Goal: Task Accomplishment & Management: Manage account settings

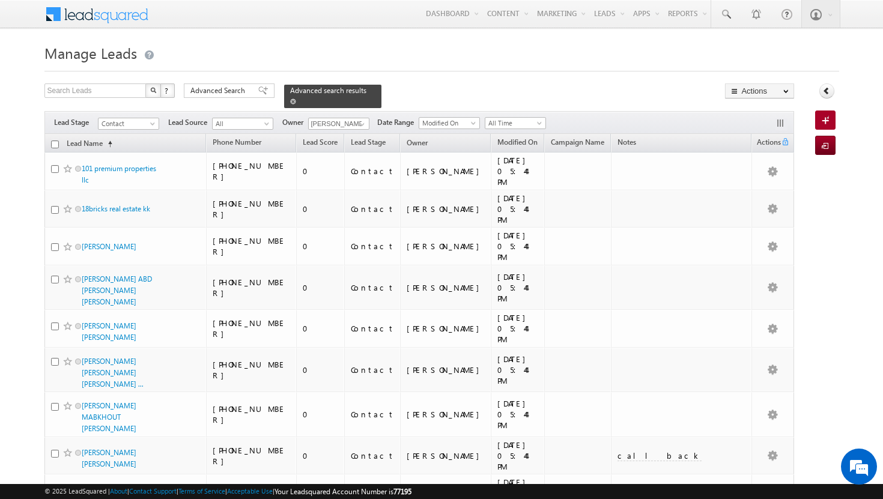
click at [296, 99] on span at bounding box center [293, 102] width 6 height 6
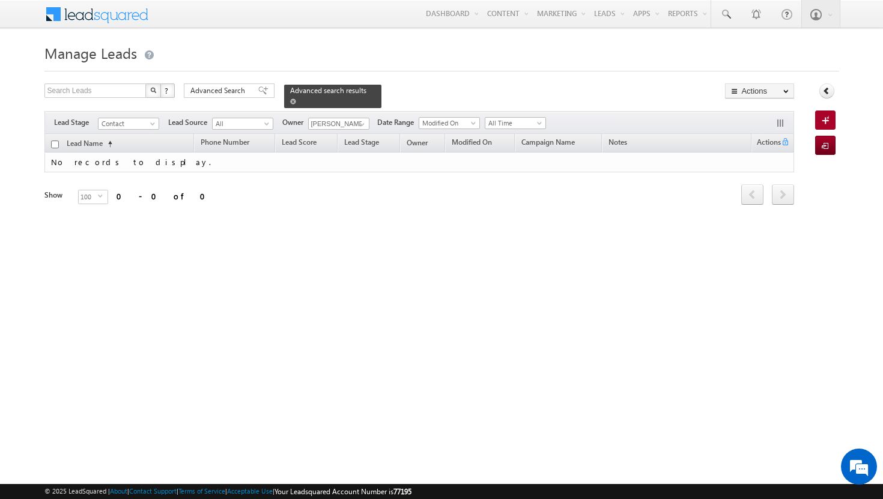
click at [296, 99] on span at bounding box center [293, 102] width 6 height 6
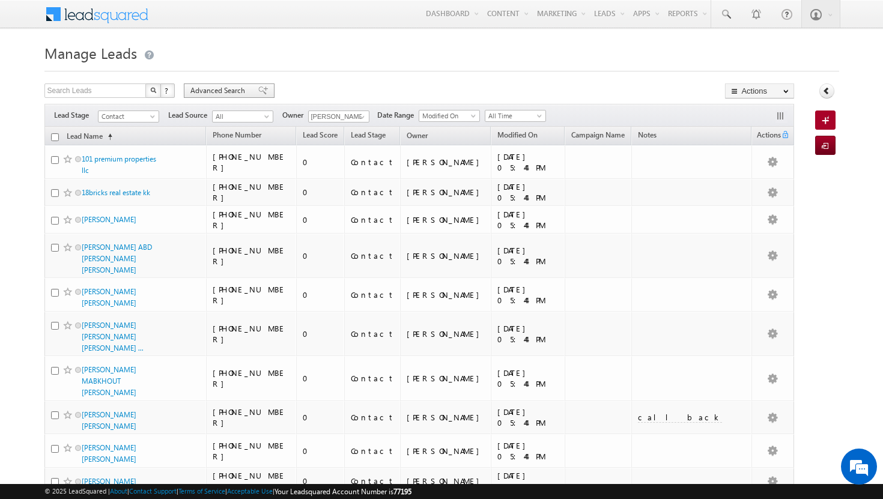
click at [242, 88] on span "Advanced Search" at bounding box center [220, 90] width 58 height 11
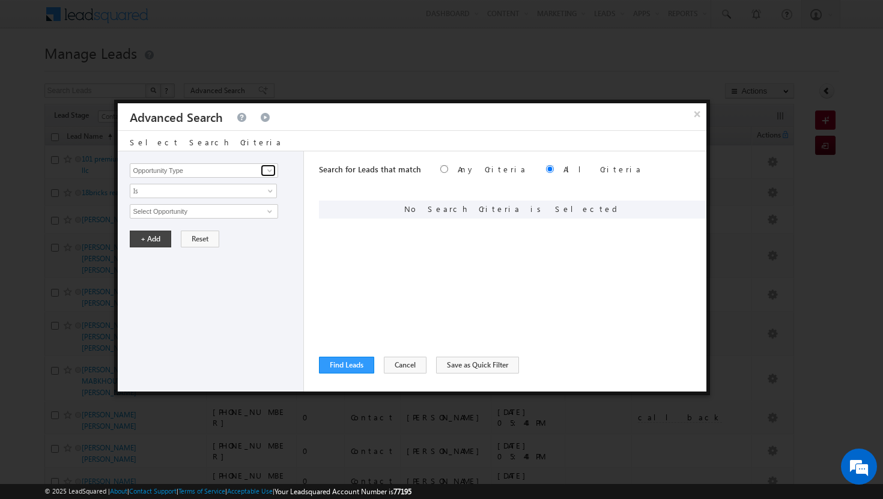
click at [272, 171] on span at bounding box center [270, 171] width 10 height 10
click at [204, 197] on link "Focus Project" at bounding box center [204, 196] width 148 height 14
type input "Focus Project"
click at [273, 190] on span at bounding box center [272, 194] width 10 height 10
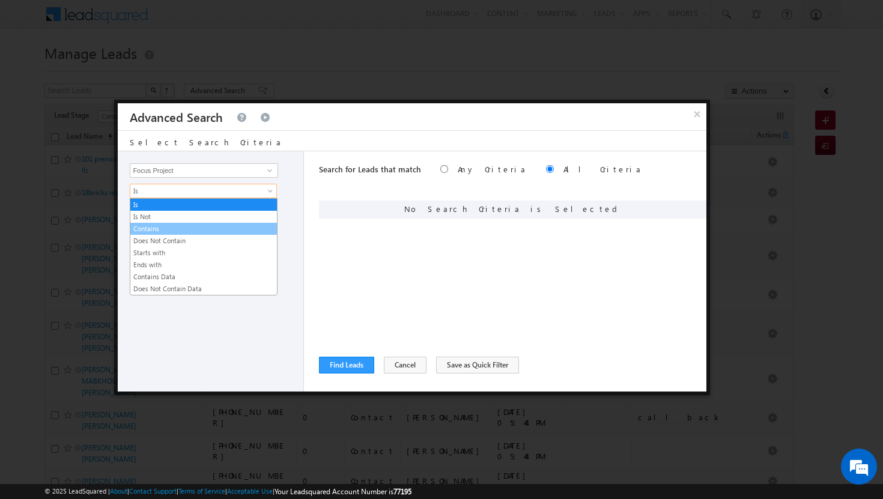
click at [201, 233] on link "Contains" at bounding box center [203, 229] width 147 height 11
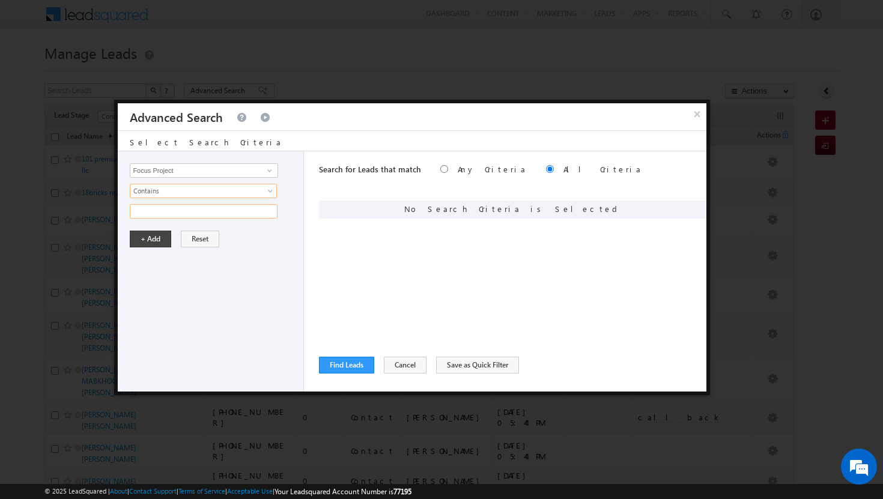
click at [234, 213] on input "text" at bounding box center [204, 211] width 148 height 14
type input "p1"
click at [154, 239] on button "+ Add" at bounding box center [150, 239] width 41 height 17
click at [356, 362] on button "Find Leads" at bounding box center [346, 365] width 55 height 17
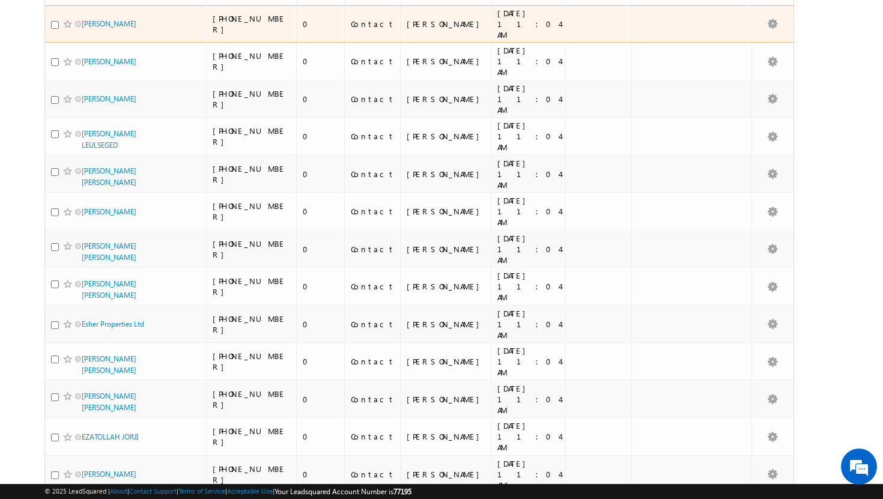
scroll to position [2931, 0]
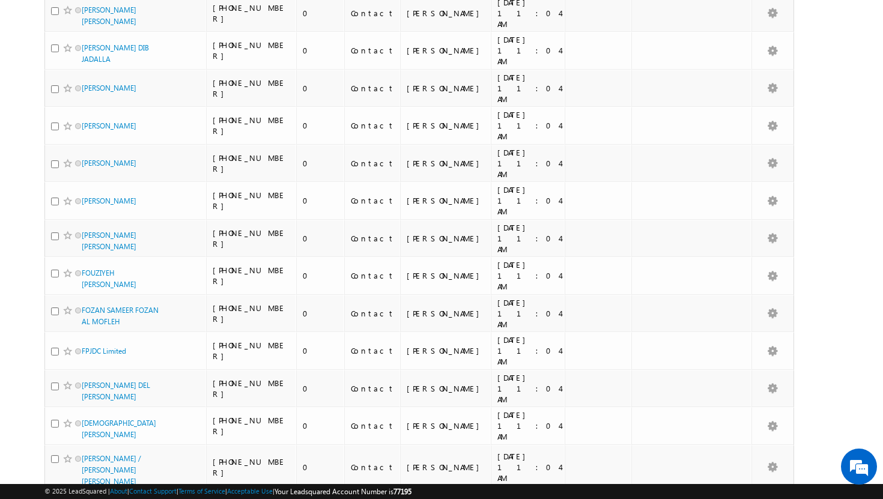
scroll to position [6085, 0]
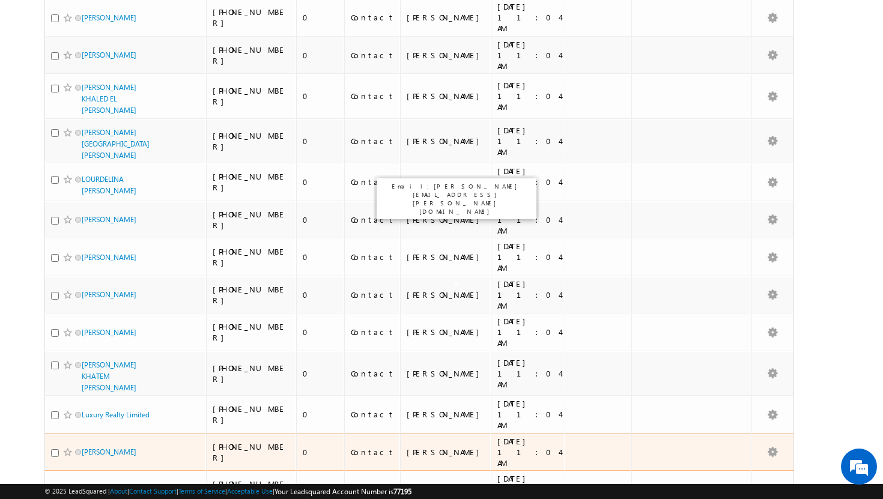
scroll to position [0, 0]
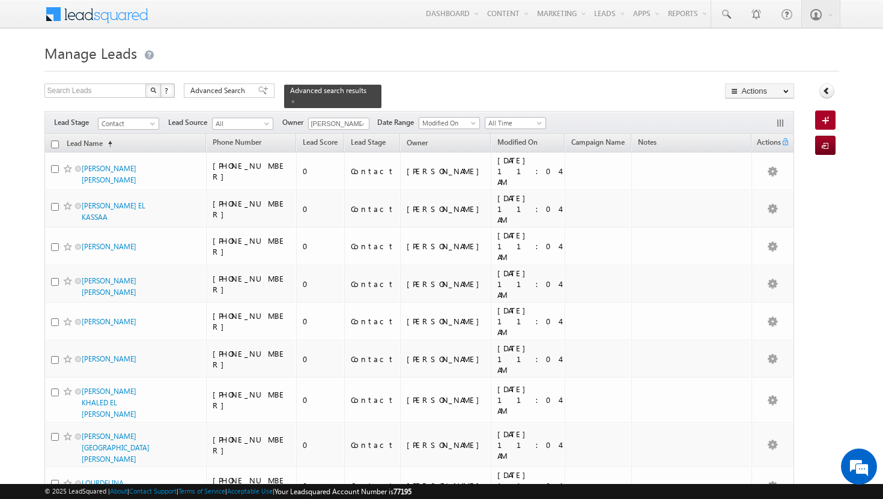
click at [56, 141] on input "checkbox" at bounding box center [55, 145] width 8 height 8
checkbox input "true"
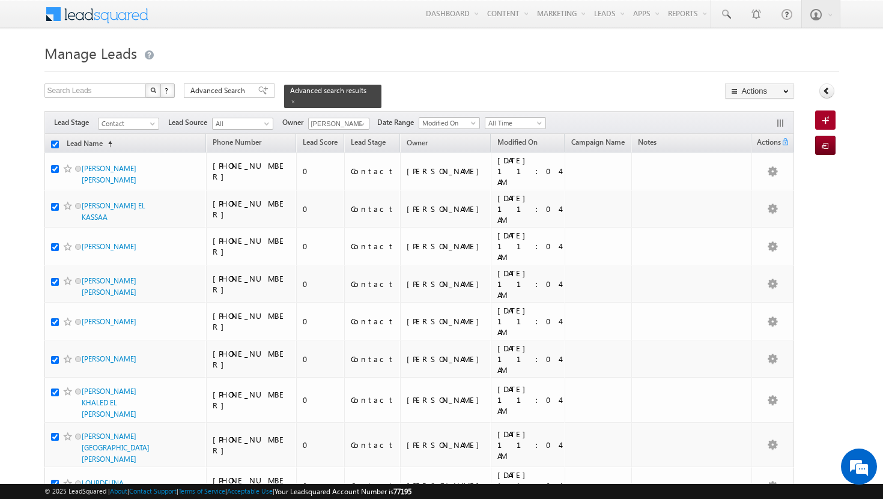
checkbox input "true"
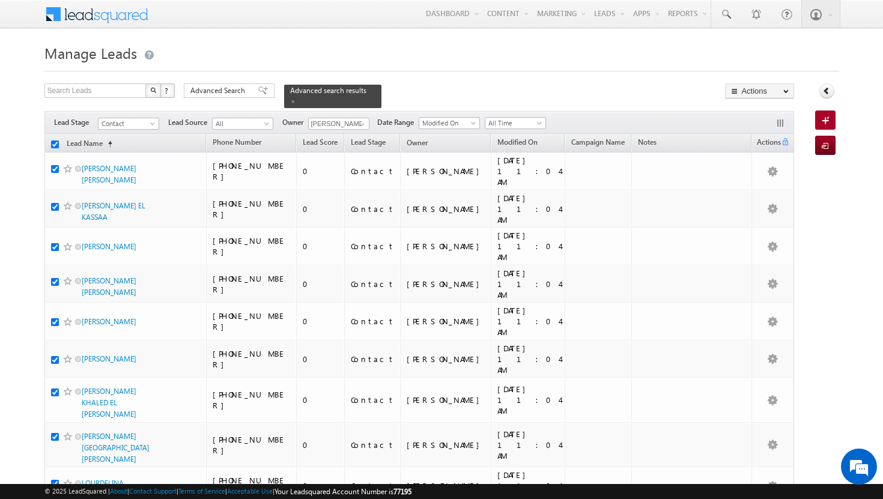
checkbox input "true"
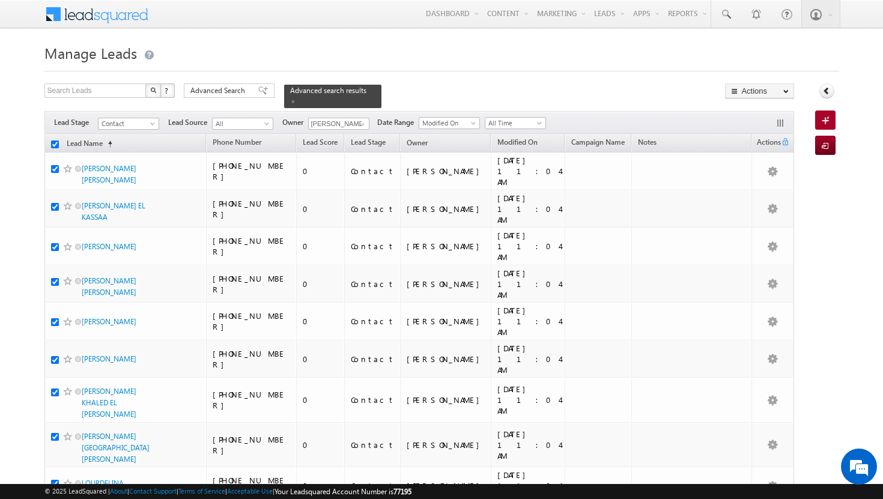
checkbox input "true"
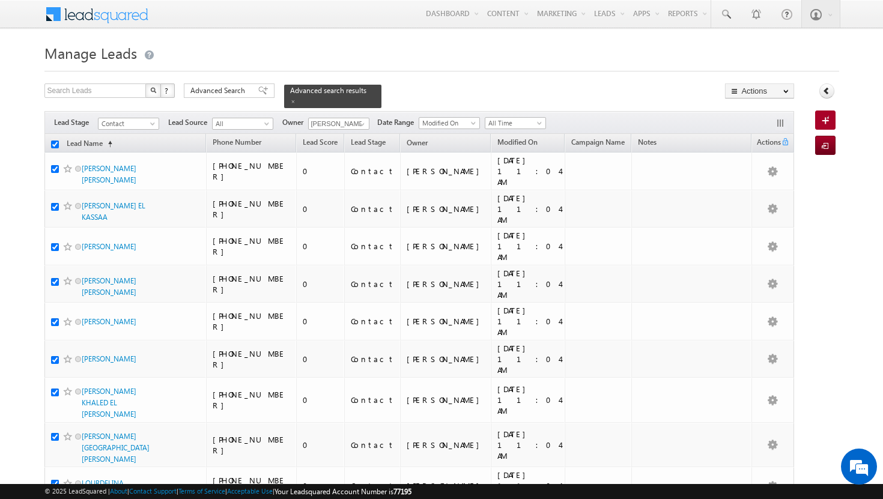
checkbox input "true"
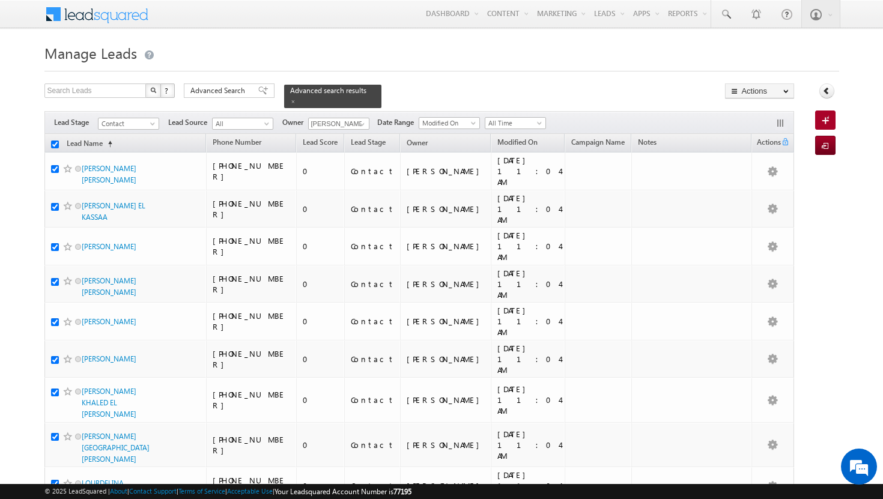
checkbox input "true"
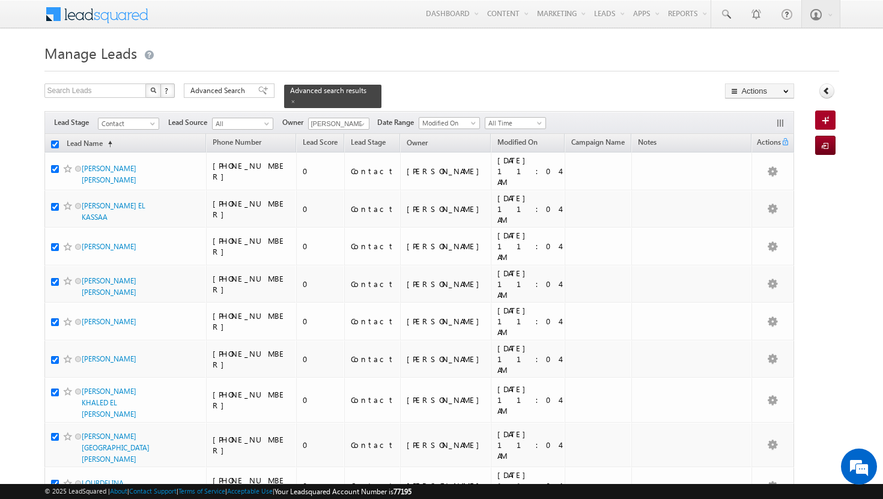
checkbox input "true"
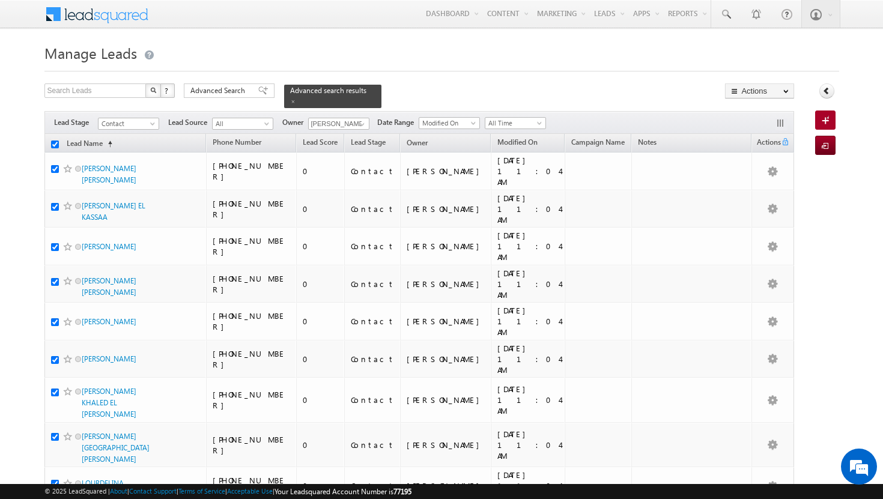
checkbox input "true"
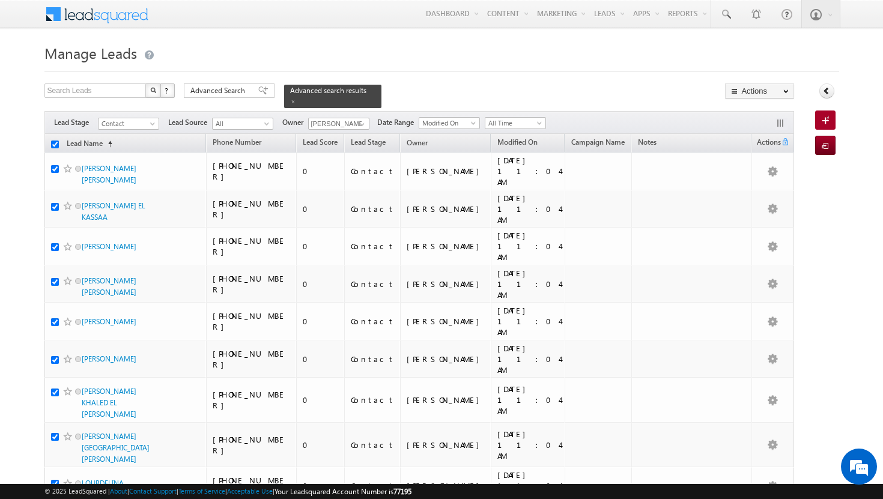
checkbox input "true"
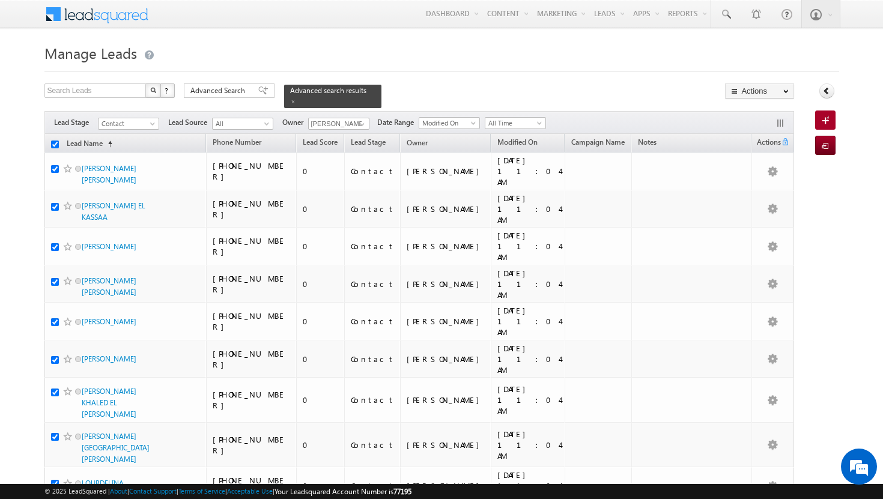
checkbox input "true"
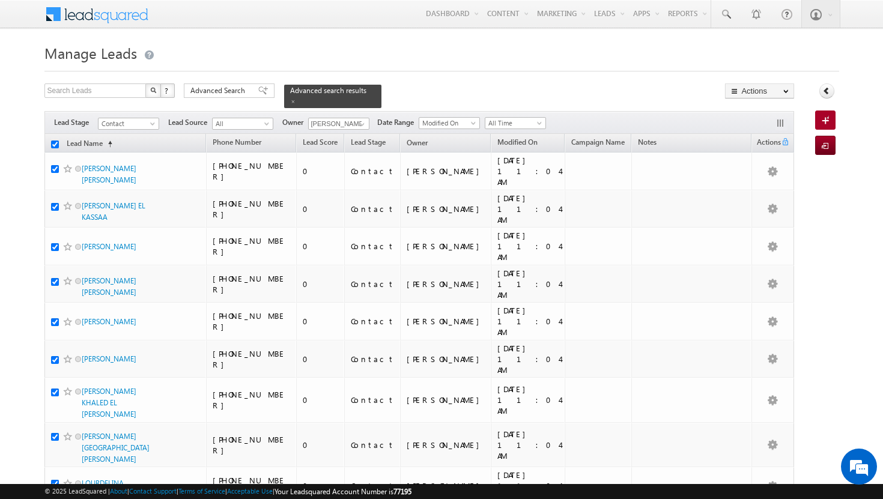
checkbox input "true"
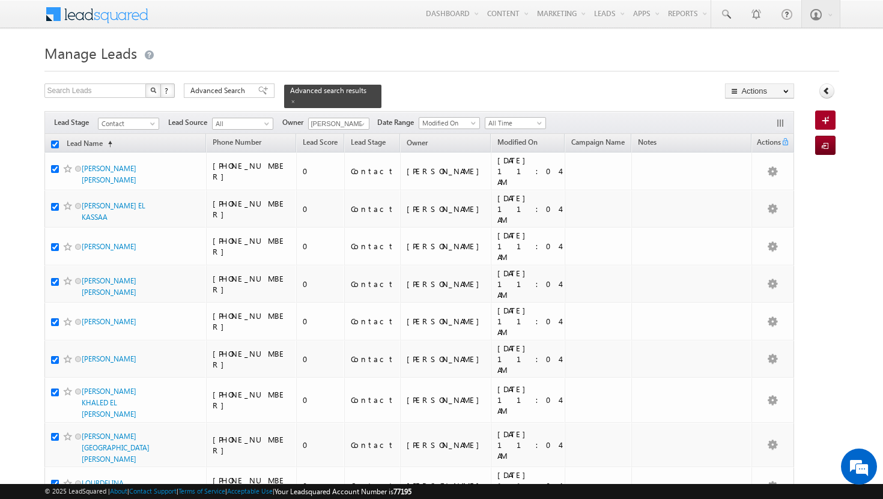
checkbox input "true"
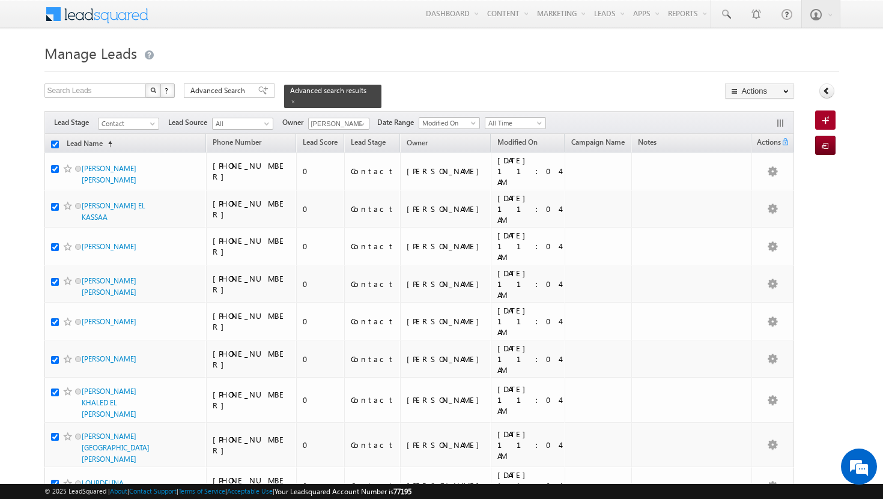
checkbox input "true"
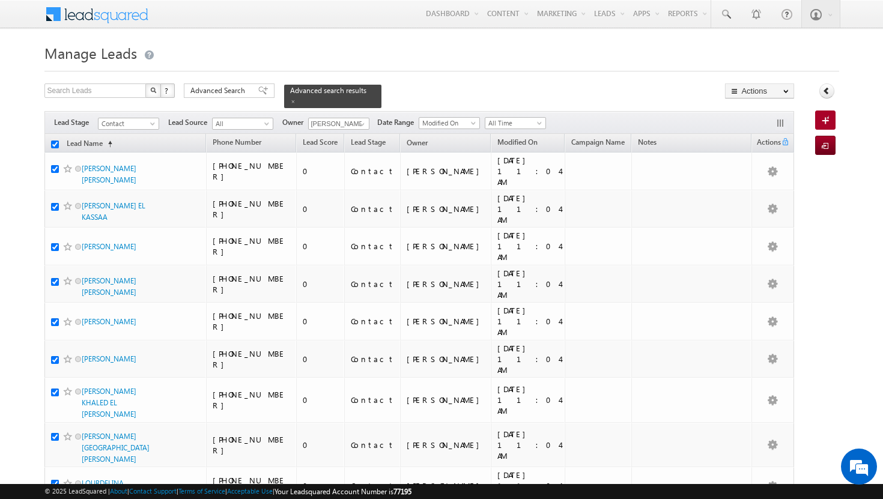
checkbox input "true"
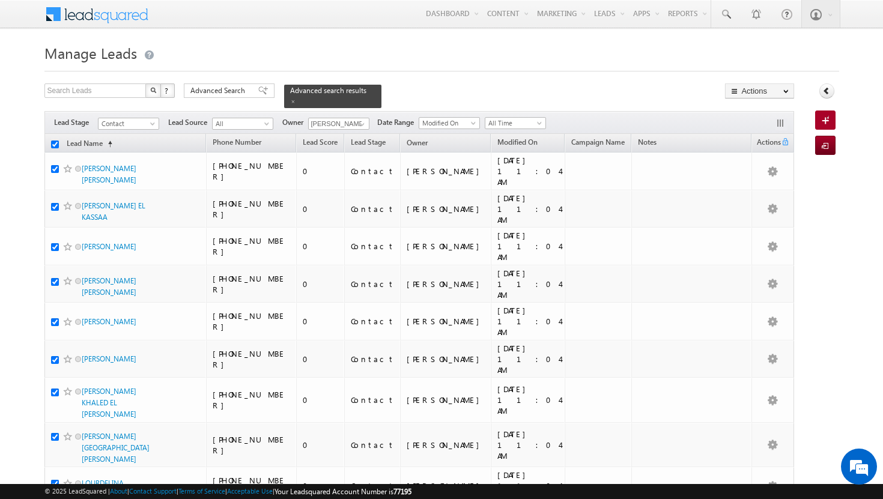
checkbox input "true"
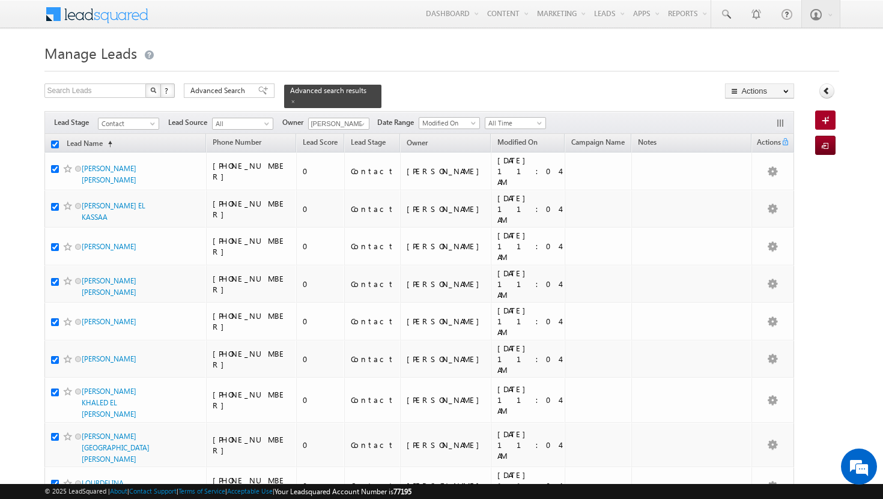
checkbox input "true"
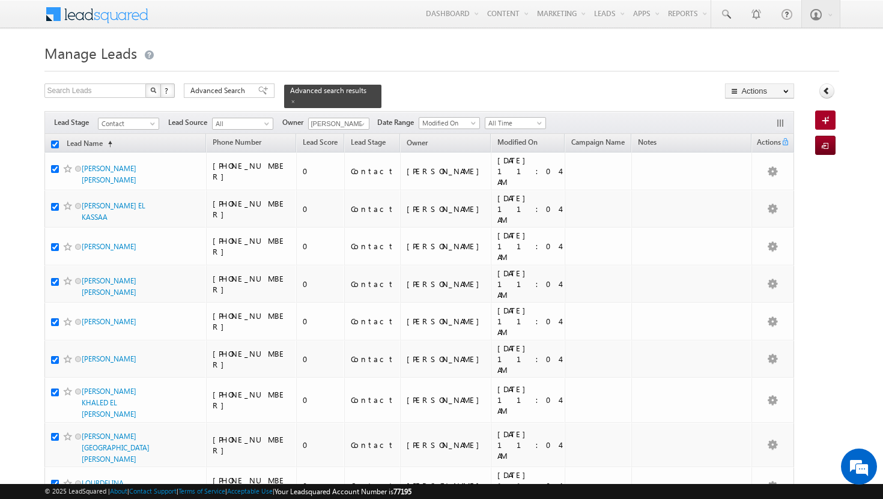
checkbox input "true"
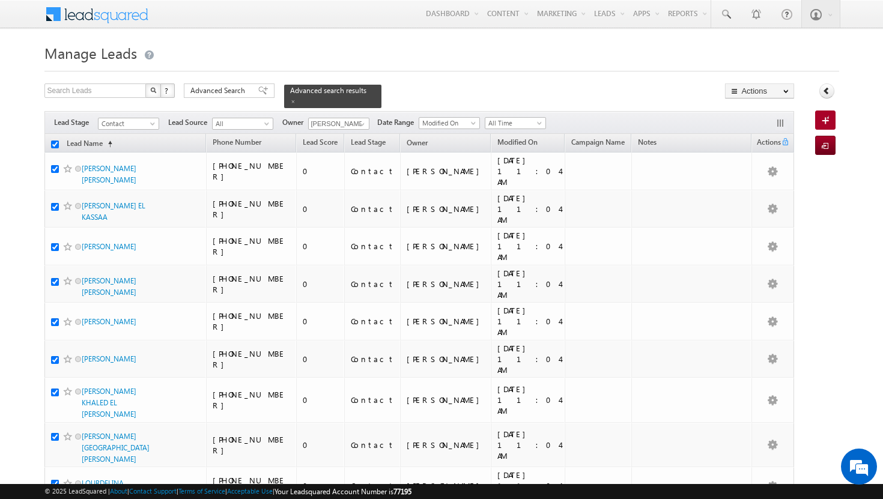
checkbox input "true"
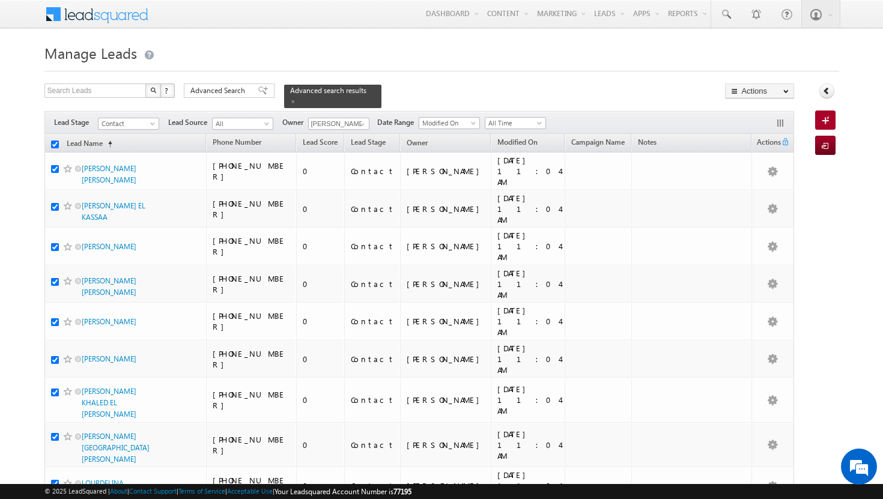
checkbox input "true"
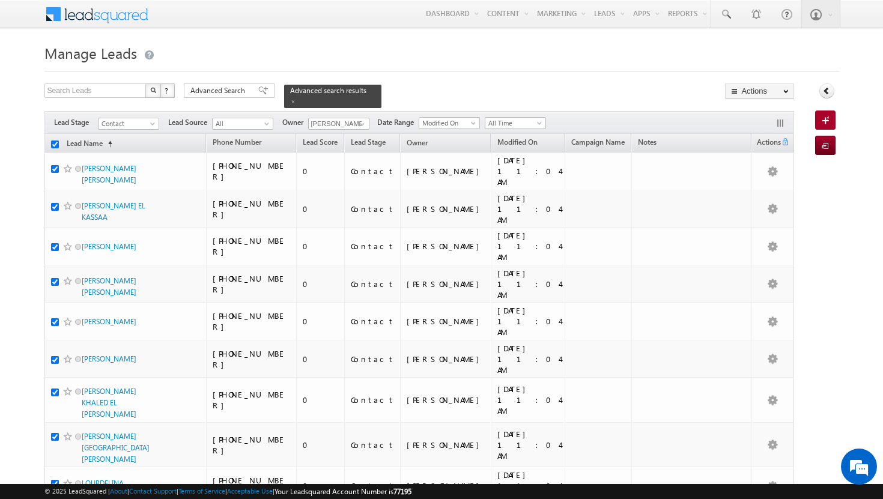
checkbox input "true"
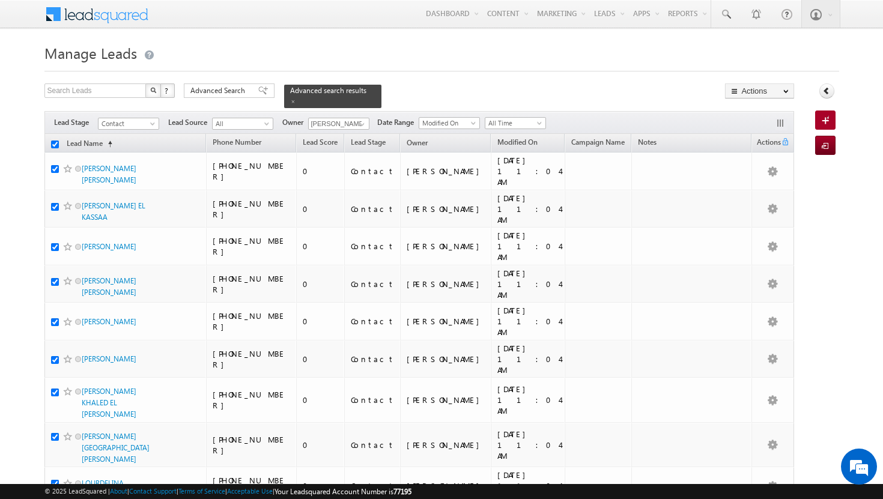
checkbox input "true"
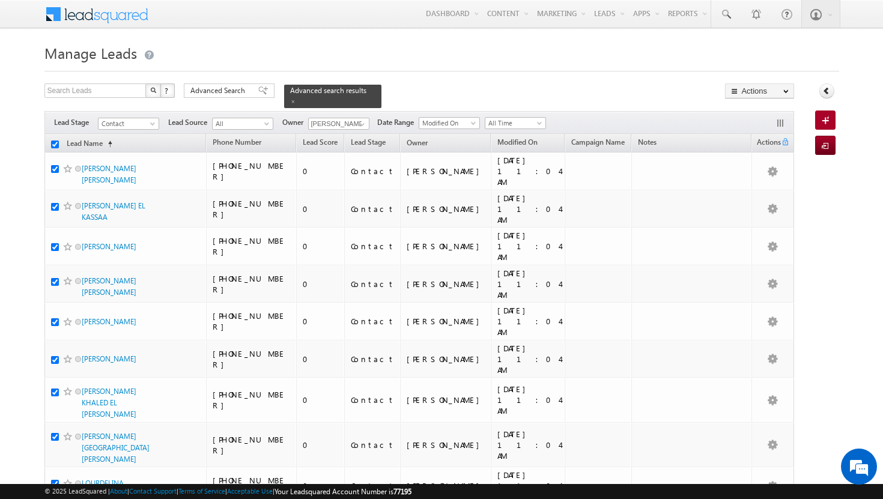
checkbox input "true"
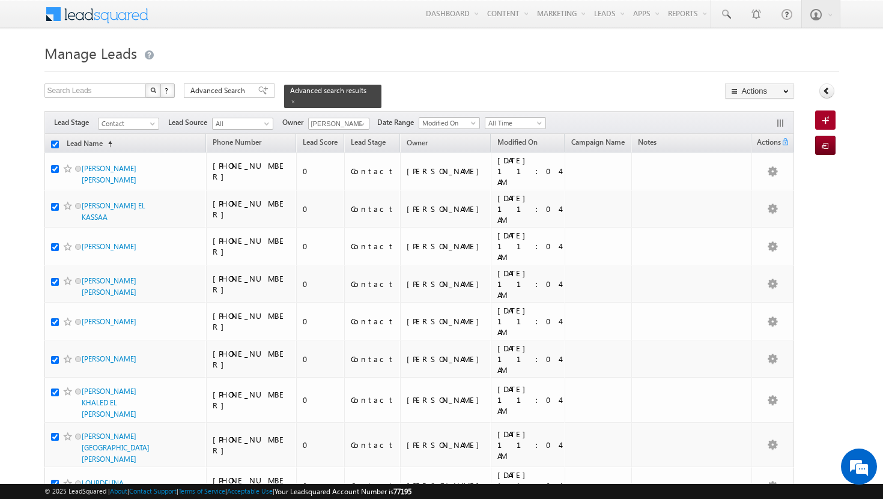
checkbox input "true"
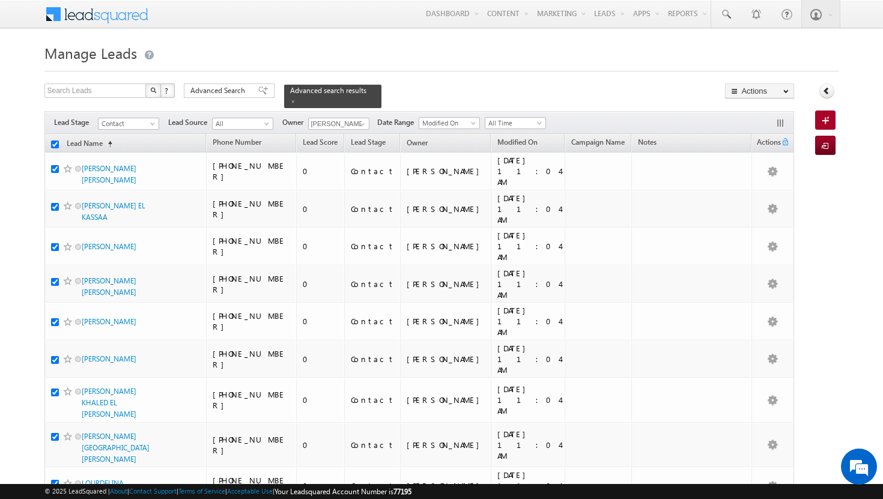
checkbox input "true"
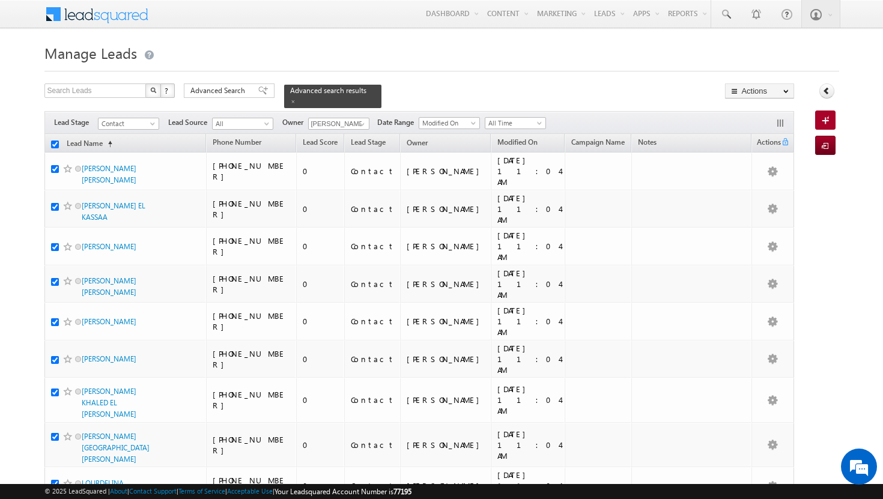
checkbox input "true"
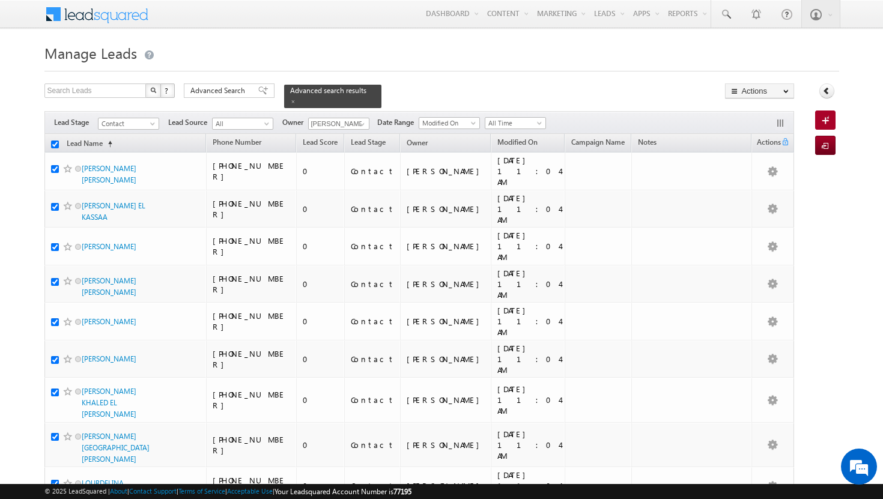
checkbox input "true"
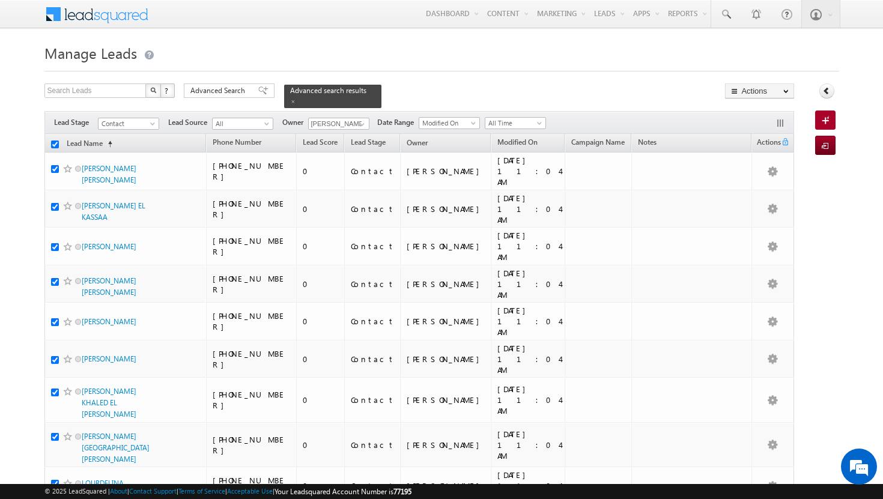
checkbox input "true"
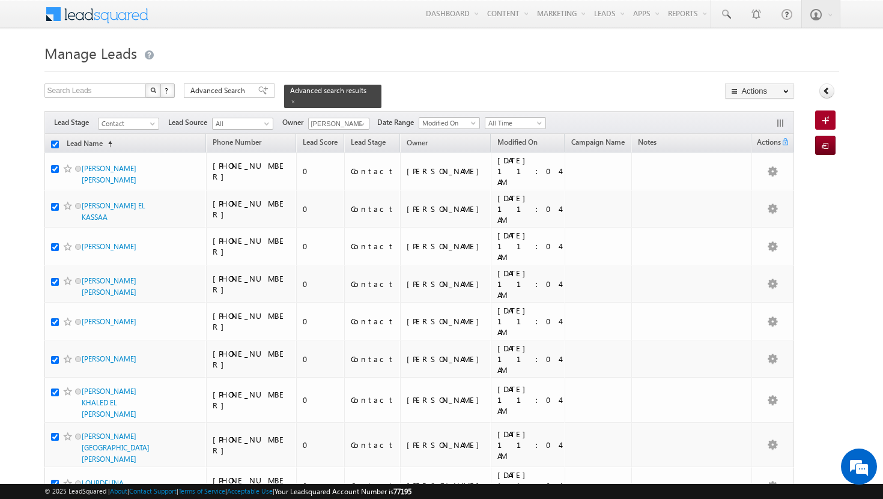
checkbox input "true"
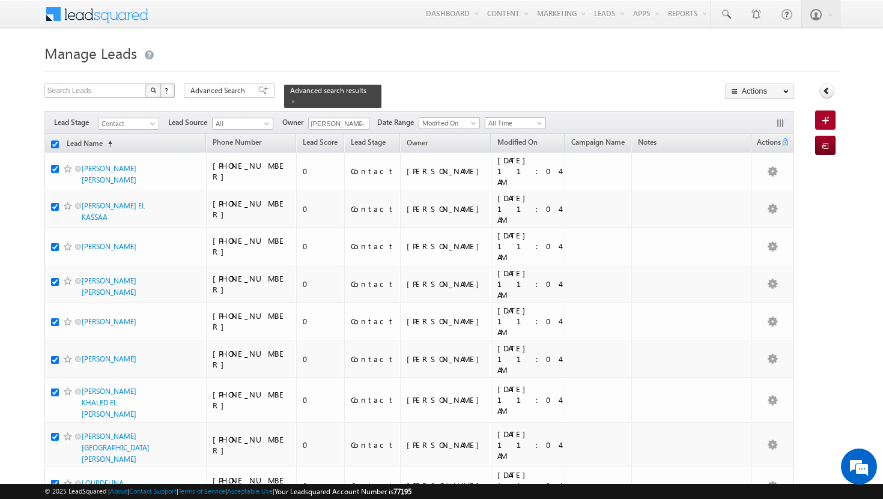
checkbox input "true"
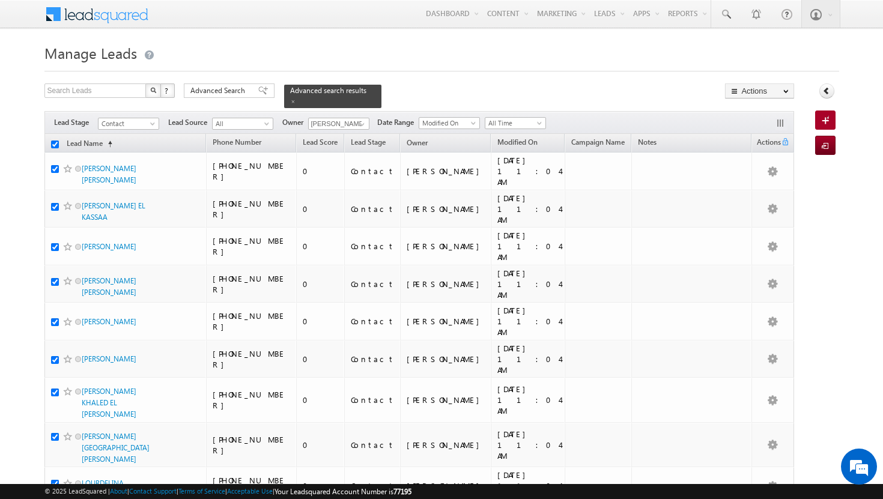
checkbox input "true"
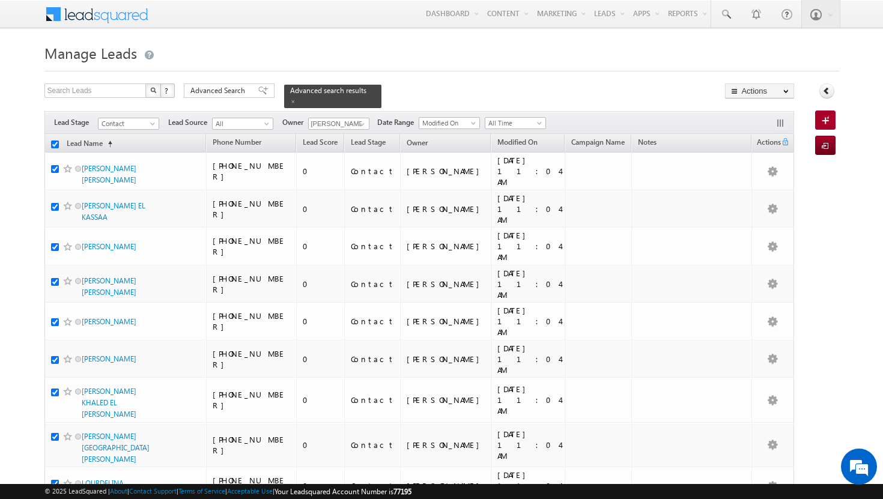
checkbox input "true"
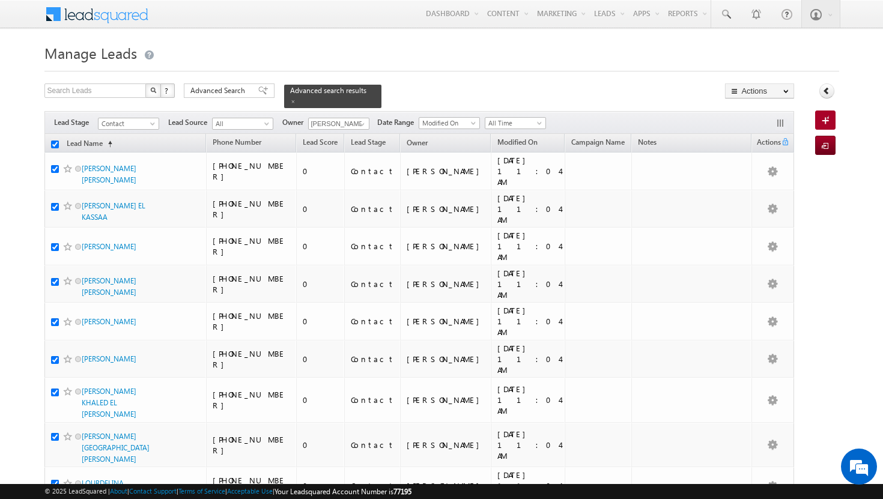
checkbox input "true"
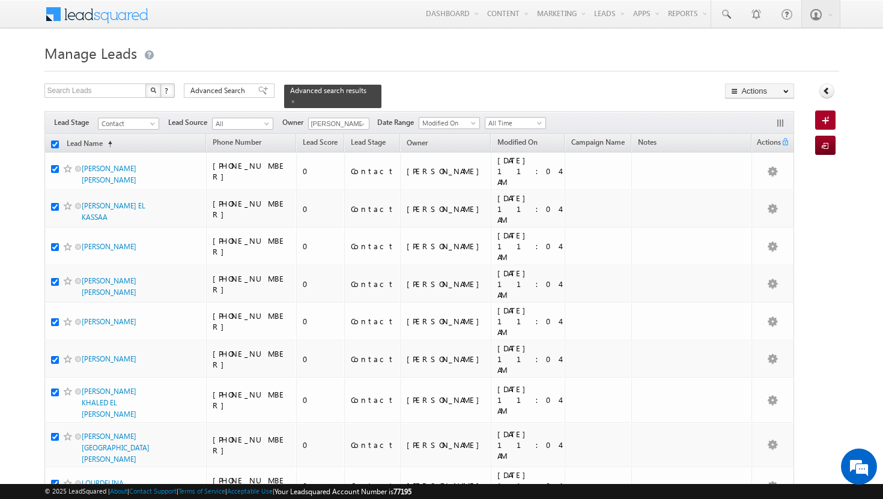
checkbox input "true"
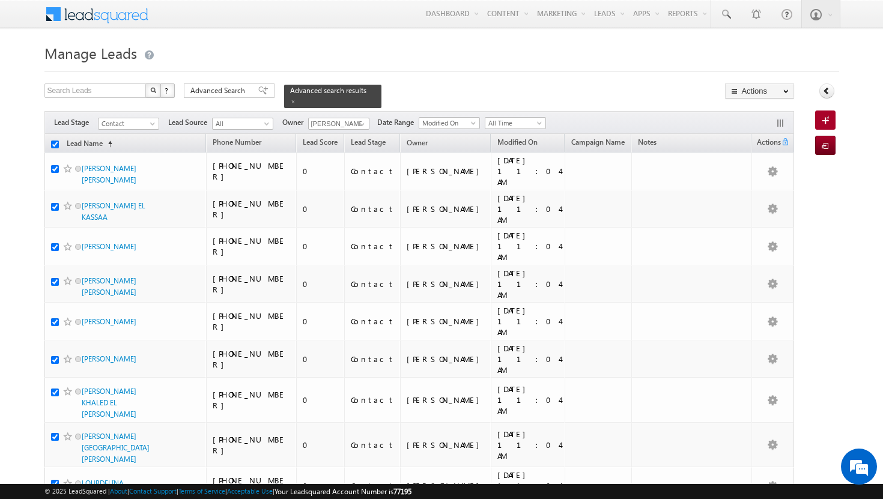
checkbox input "true"
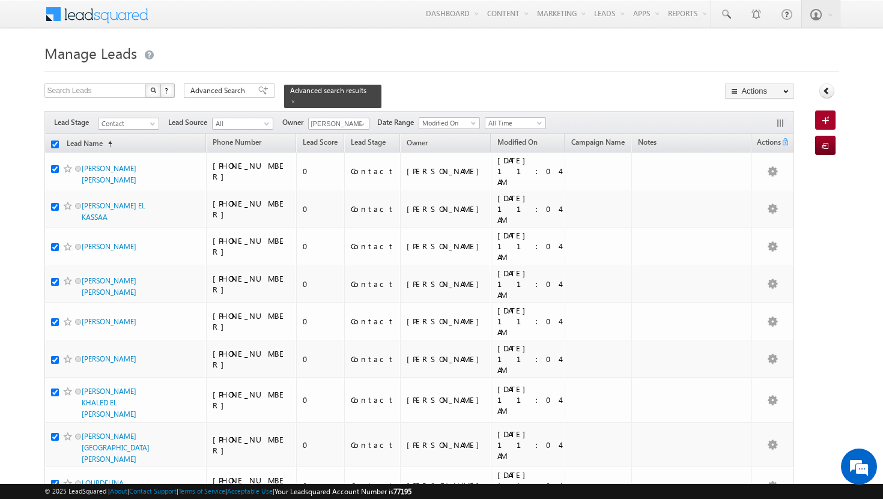
checkbox input "true"
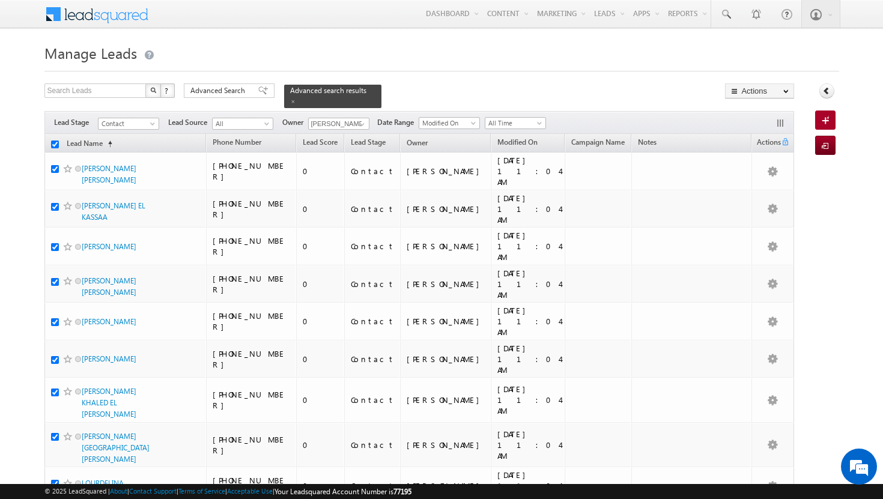
checkbox input "true"
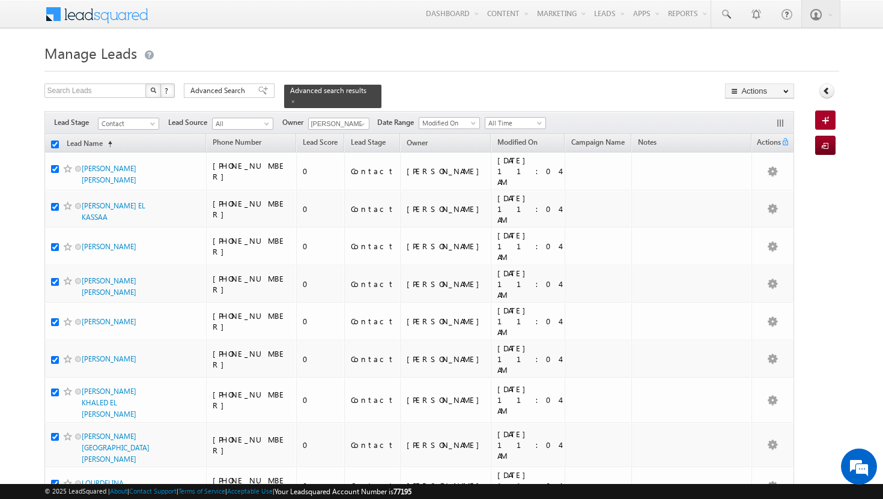
checkbox input "true"
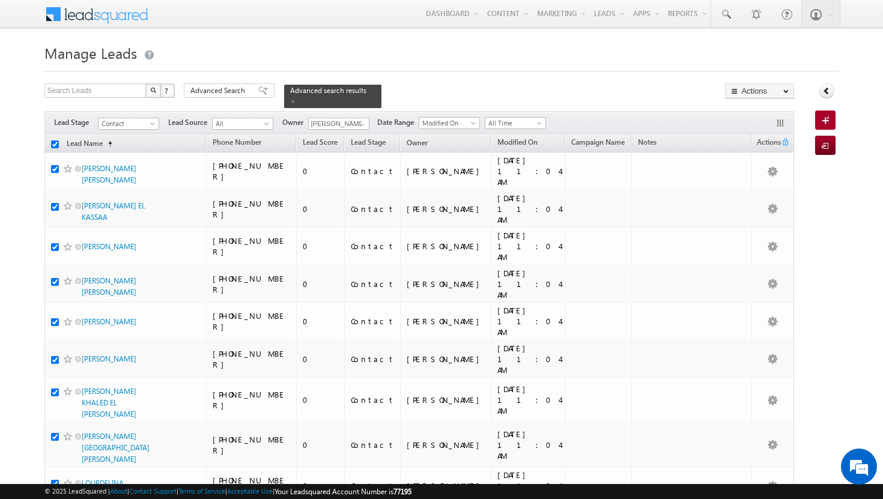
checkbox input "true"
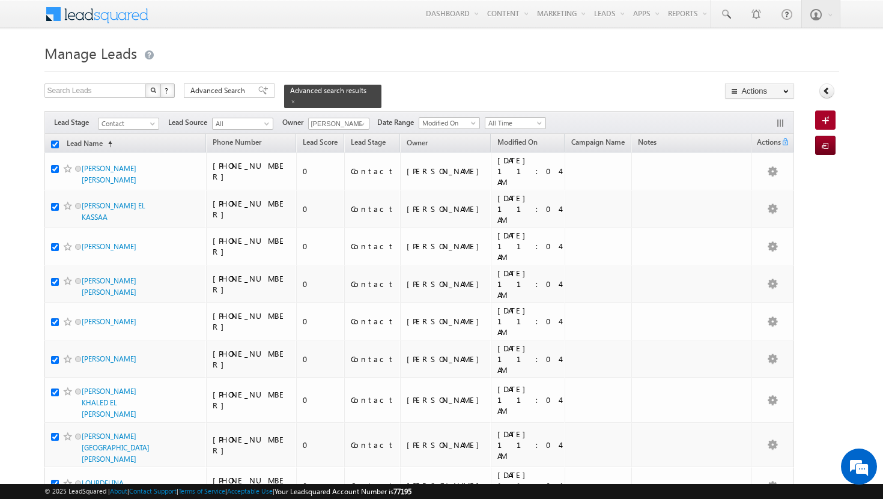
checkbox input "true"
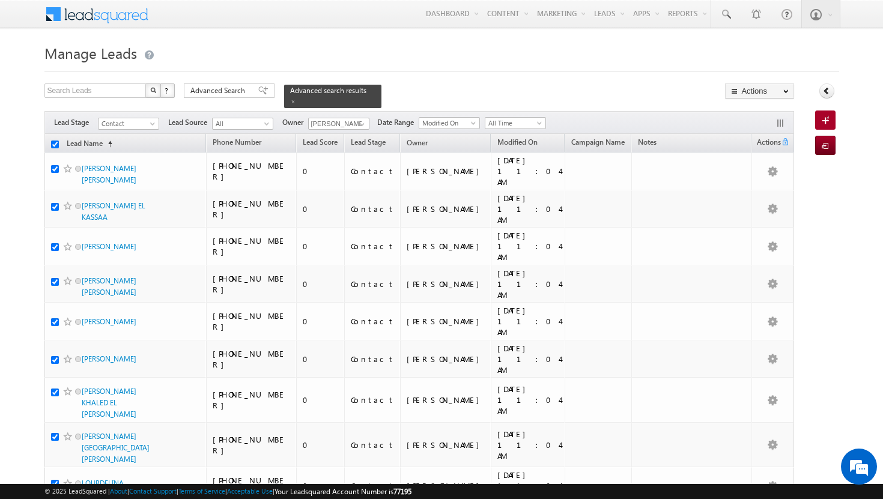
checkbox input "true"
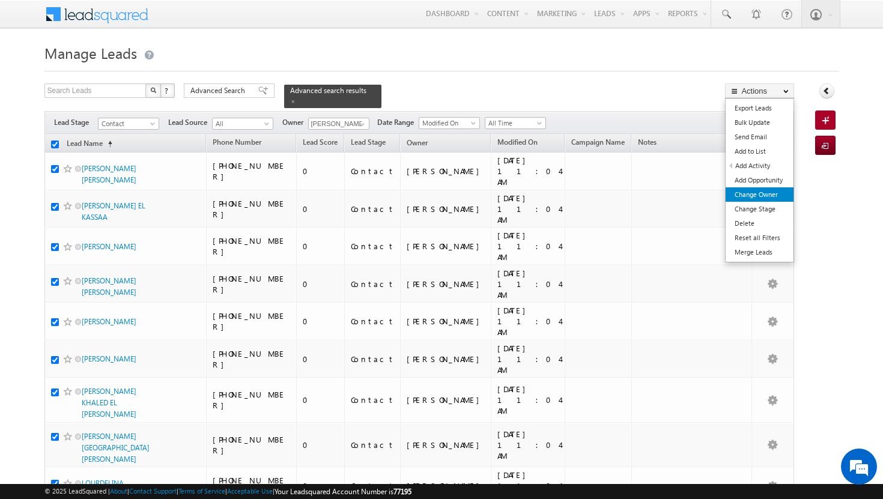
click at [764, 194] on link "Change Owner" at bounding box center [760, 195] width 68 height 14
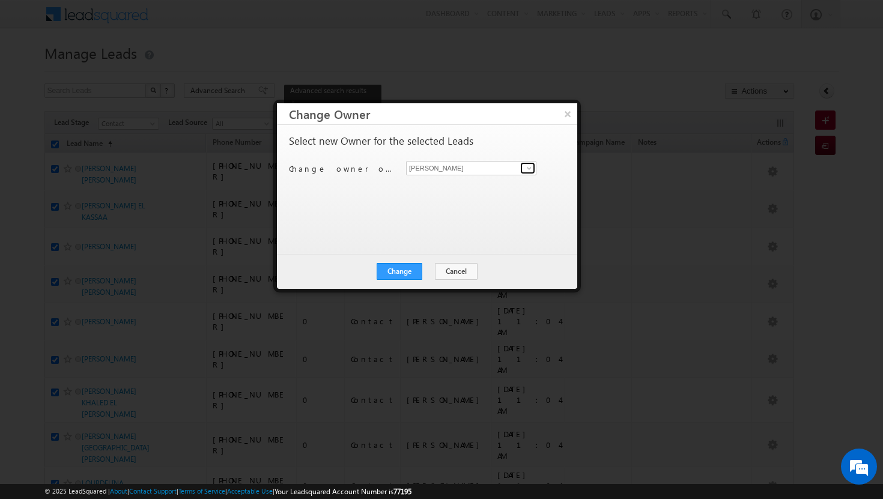
click at [532, 168] on span at bounding box center [530, 168] width 10 height 10
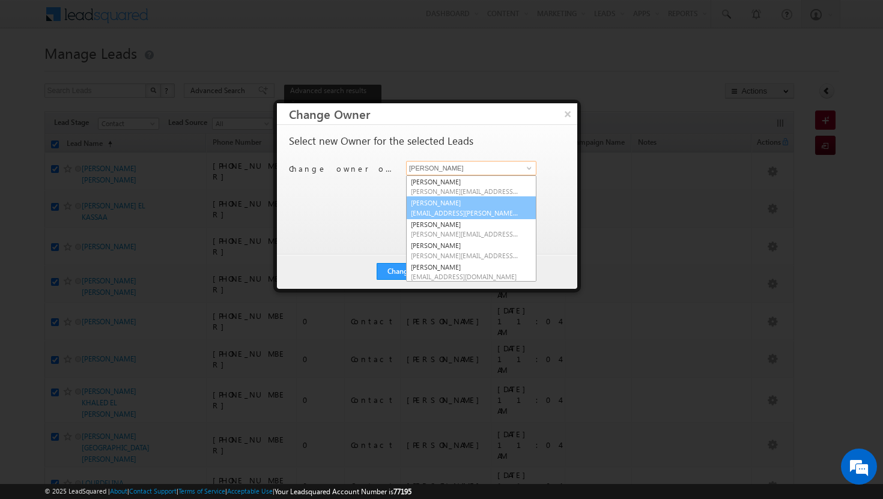
click at [487, 203] on link "Afeef Mohammad [EMAIL_ADDRESS][PERSON_NAME][DOMAIN_NAME]" at bounding box center [471, 208] width 130 height 23
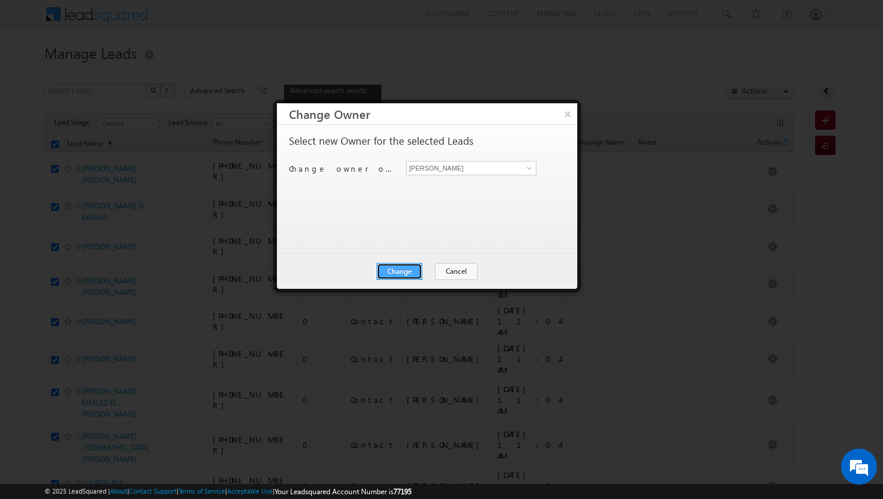
click at [415, 269] on button "Change" at bounding box center [400, 271] width 46 height 17
click at [434, 269] on button "Close" at bounding box center [429, 271] width 38 height 17
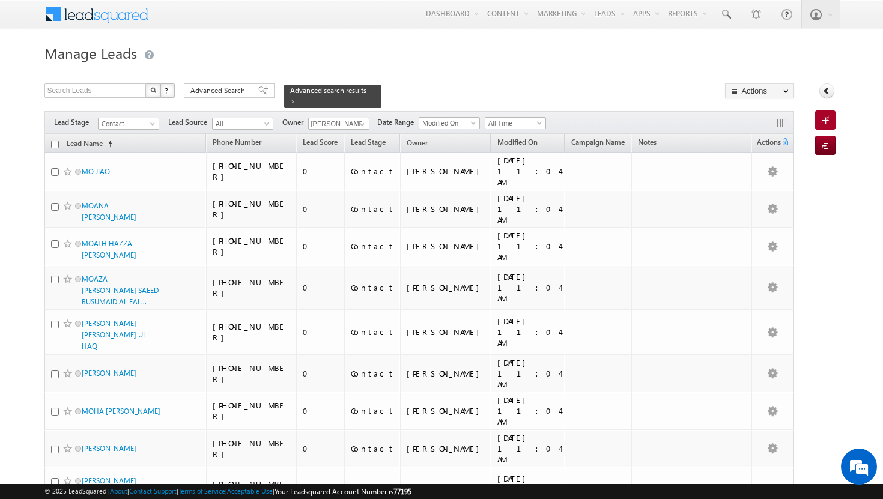
click at [56, 141] on input "checkbox" at bounding box center [55, 145] width 8 height 8
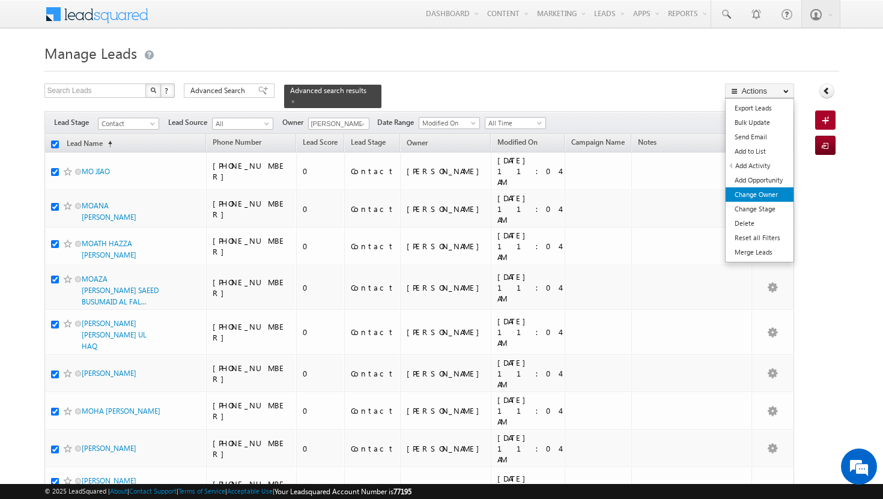
click at [767, 192] on link "Change Owner" at bounding box center [760, 195] width 68 height 14
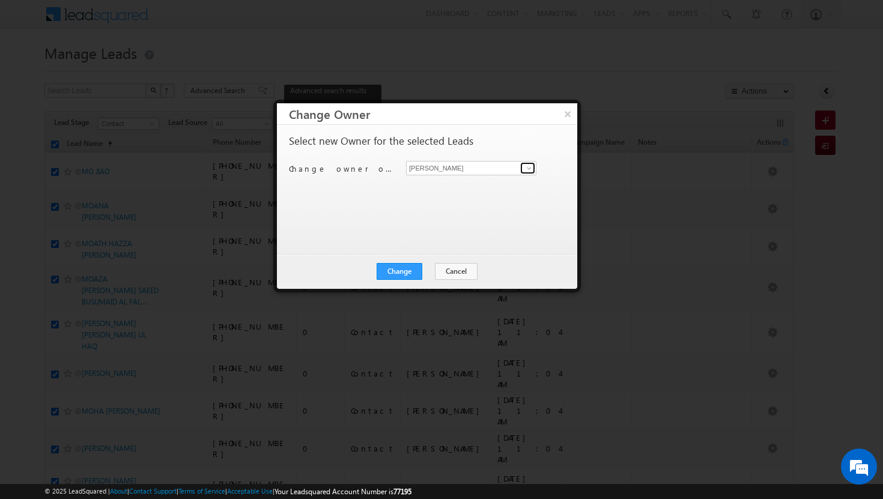
click at [531, 171] on span at bounding box center [530, 168] width 10 height 10
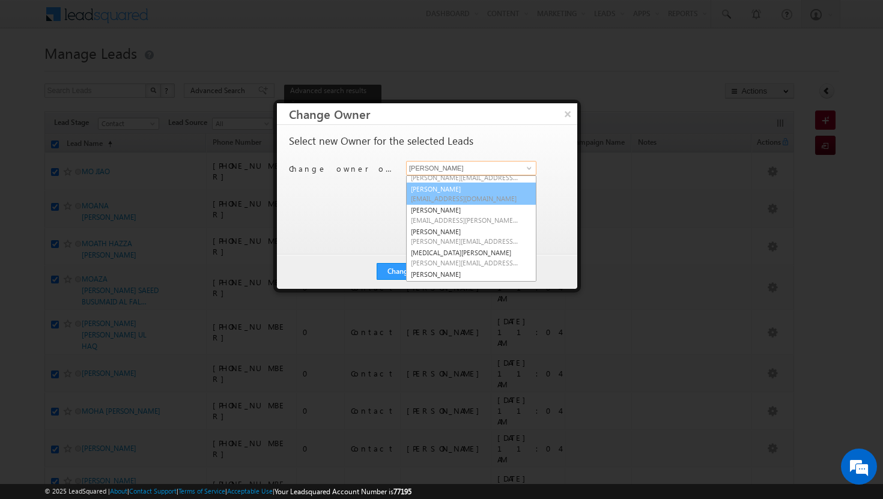
scroll to position [84, 0]
click at [451, 186] on link "[PERSON_NAME] [PERSON_NAME][EMAIL_ADDRESS][DOMAIN_NAME]" at bounding box center [471, 188] width 130 height 23
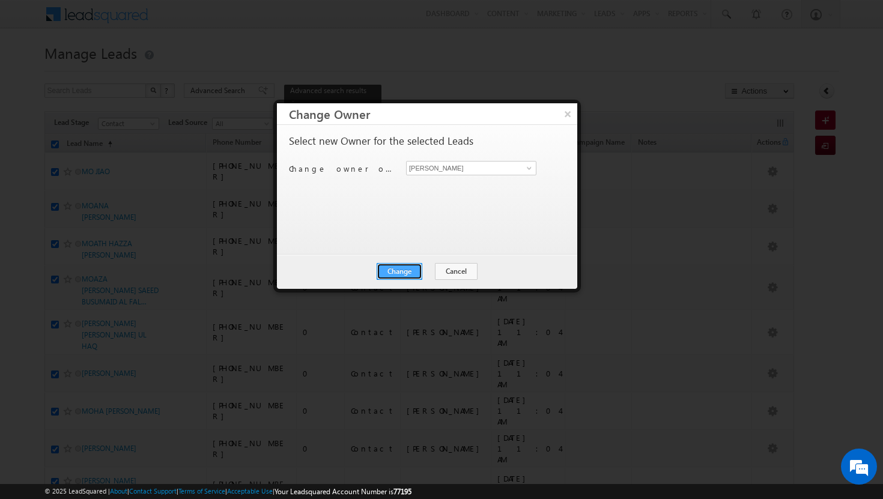
click at [412, 273] on button "Change" at bounding box center [400, 271] width 46 height 17
click at [430, 273] on button "Close" at bounding box center [429, 271] width 38 height 17
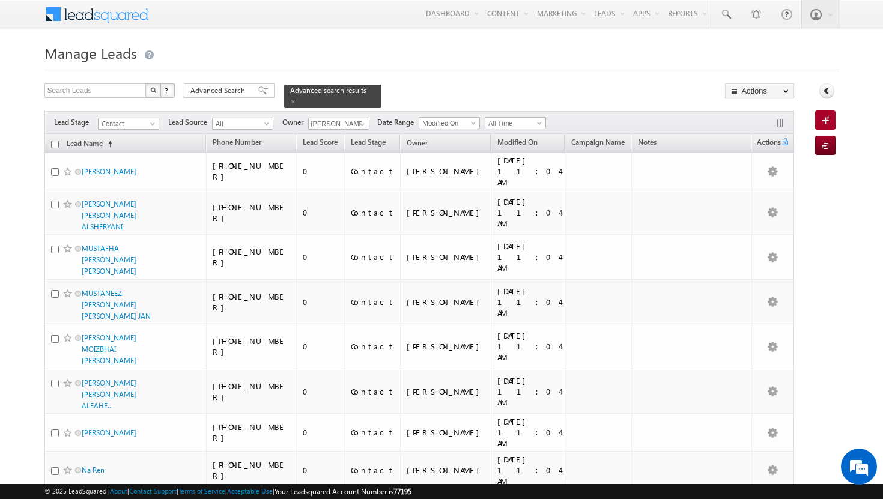
click at [55, 141] on input "checkbox" at bounding box center [55, 145] width 8 height 8
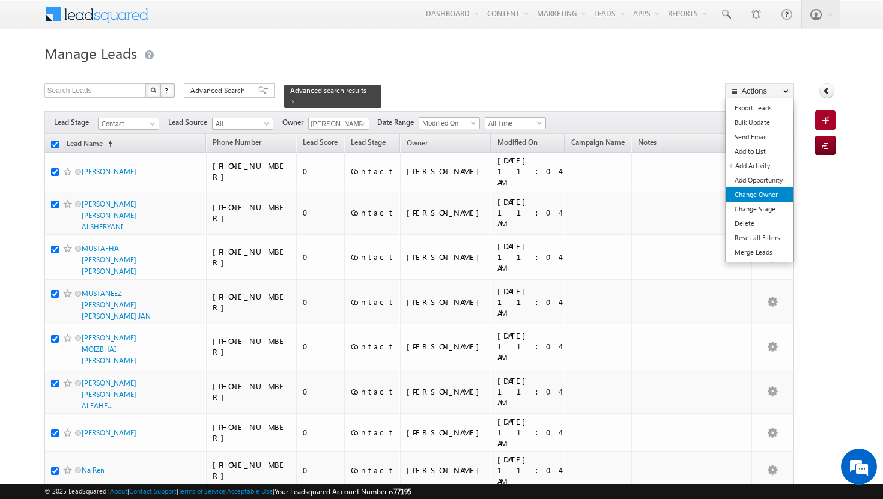
click at [772, 197] on link "Change Owner" at bounding box center [760, 195] width 68 height 14
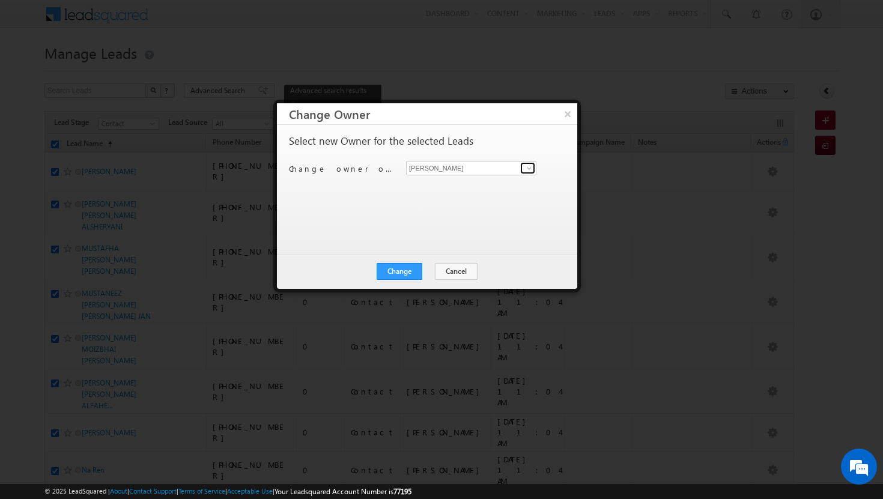
click at [533, 166] on span at bounding box center [530, 168] width 10 height 10
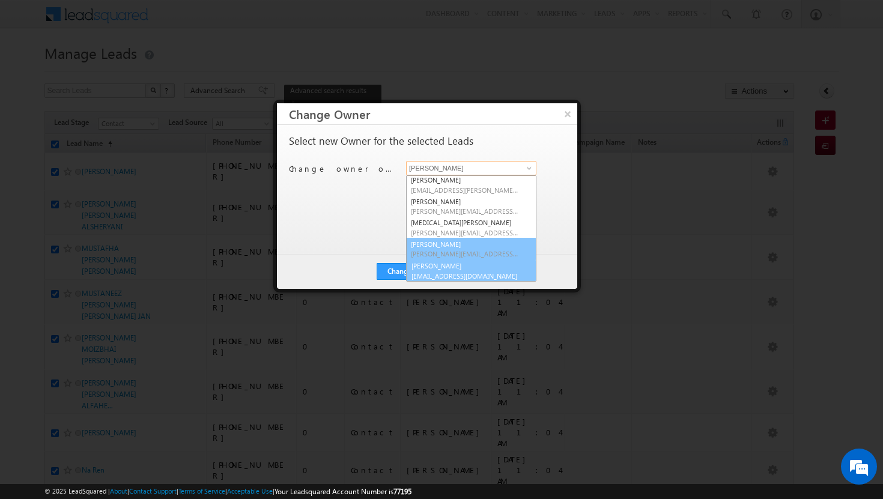
scroll to position [109, 0]
click at [478, 265] on link "[PERSON_NAME] [PERSON_NAME][EMAIL_ADDRESS][DOMAIN_NAME]" at bounding box center [471, 269] width 130 height 23
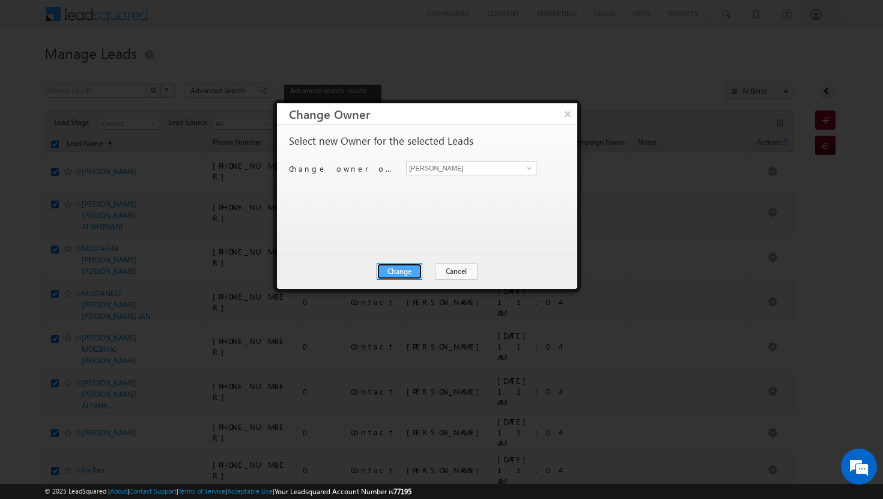
click at [409, 267] on button "Change" at bounding box center [400, 271] width 46 height 17
click at [431, 268] on button "Close" at bounding box center [429, 271] width 38 height 17
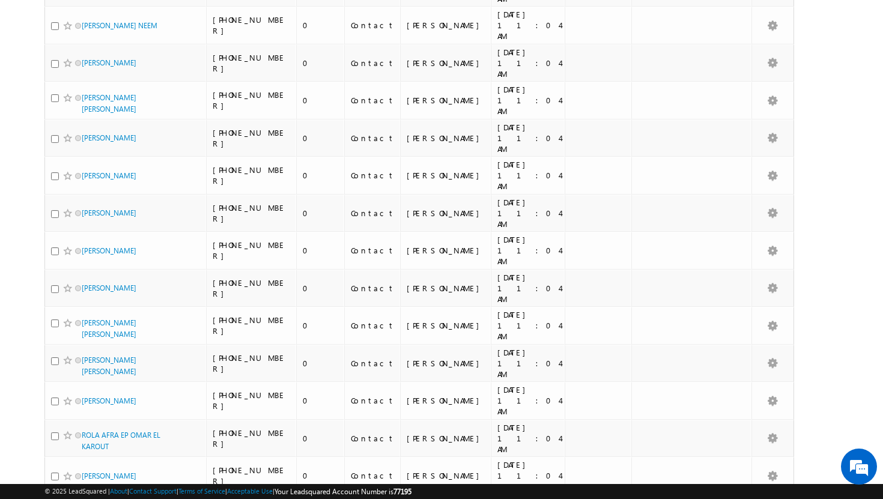
scroll to position [5945, 0]
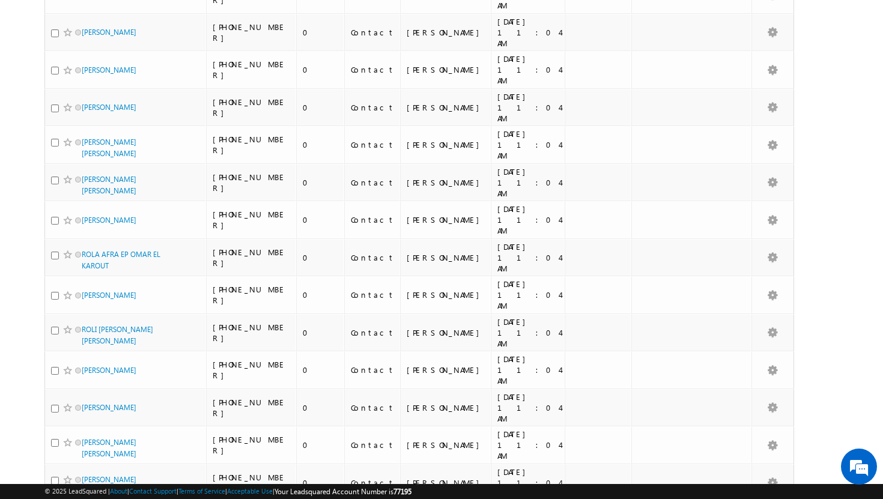
click at [85, 477] on li "100" at bounding box center [85, 478] width 29 height 12
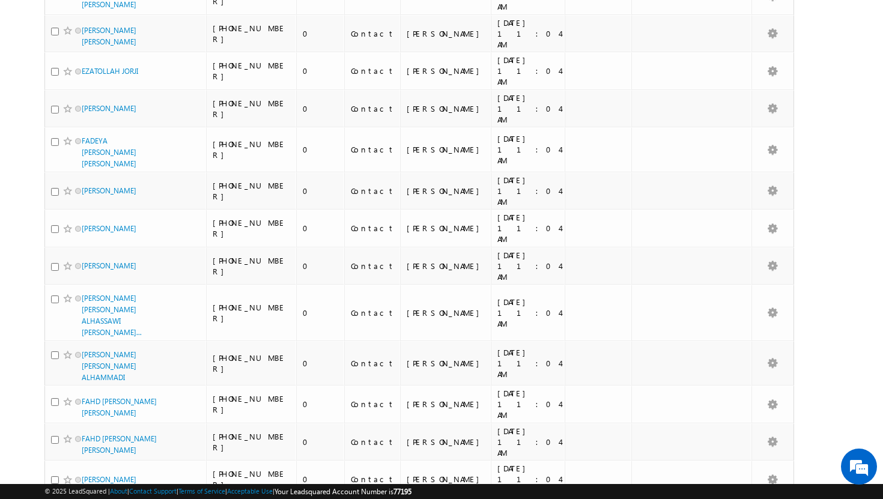
scroll to position [2931, 0]
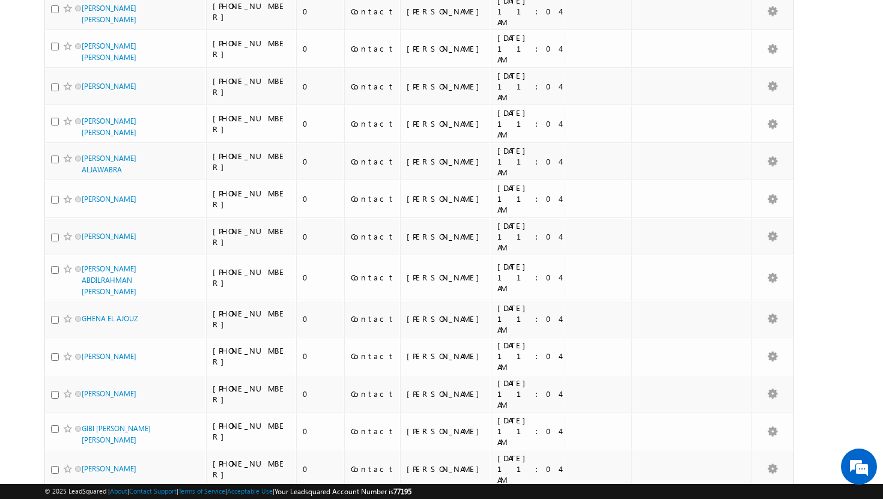
scroll to position [2897, 0]
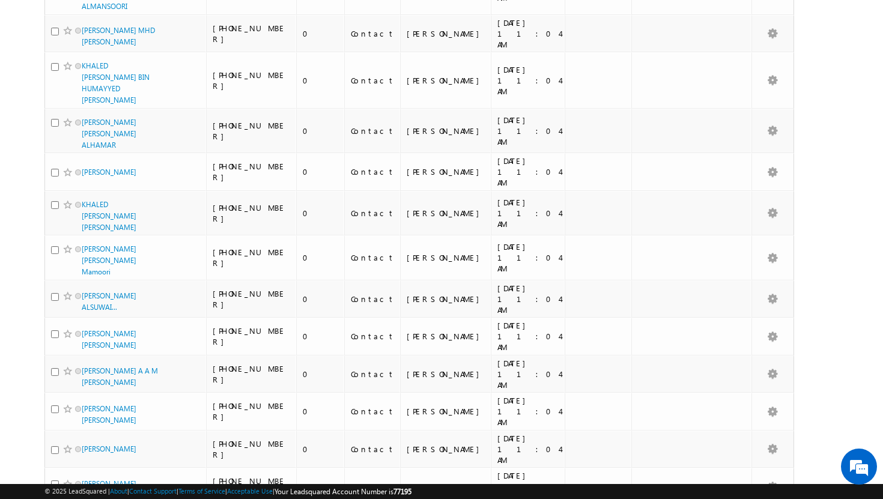
scroll to position [0, 0]
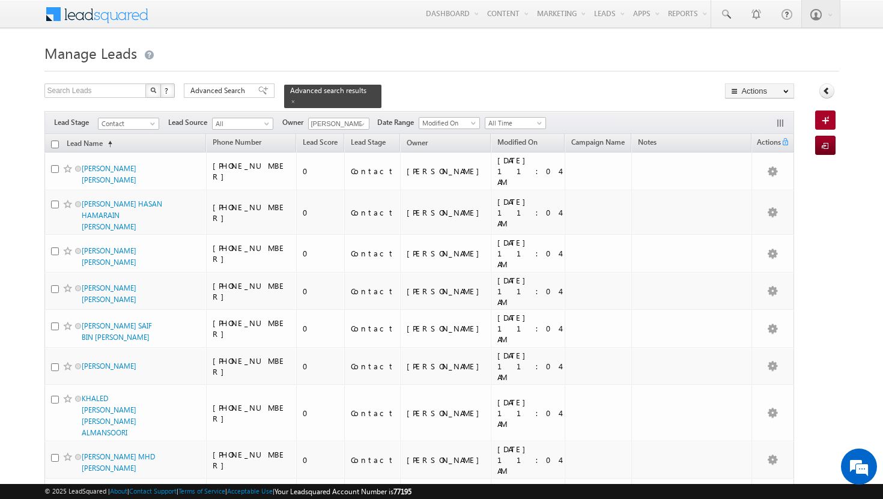
click at [55, 141] on input "checkbox" at bounding box center [55, 145] width 8 height 8
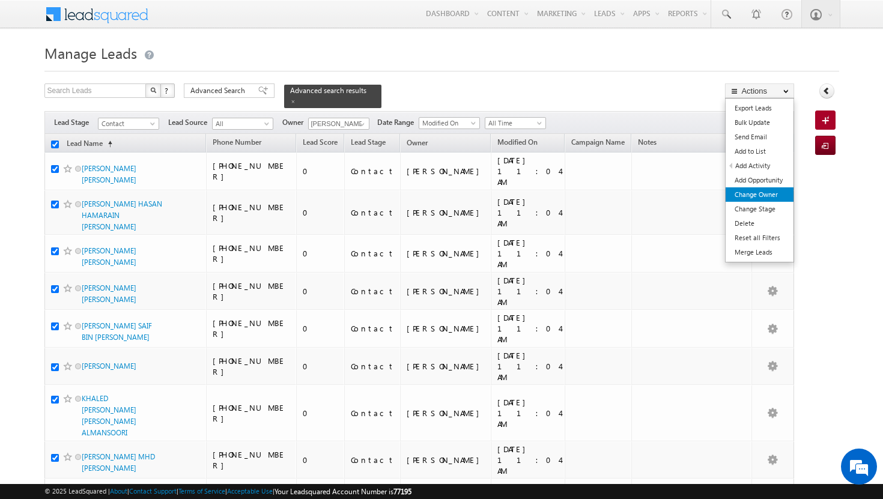
click at [755, 197] on link "Change Owner" at bounding box center [760, 195] width 68 height 14
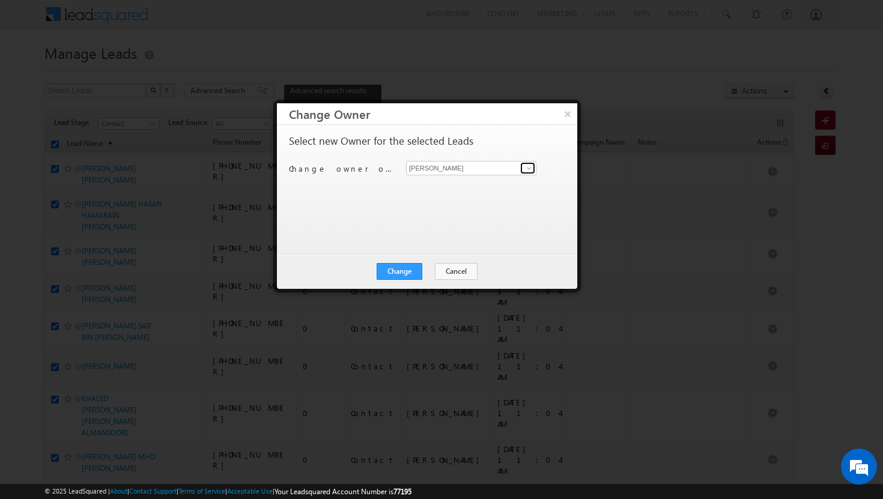
click at [528, 171] on span at bounding box center [530, 168] width 10 height 10
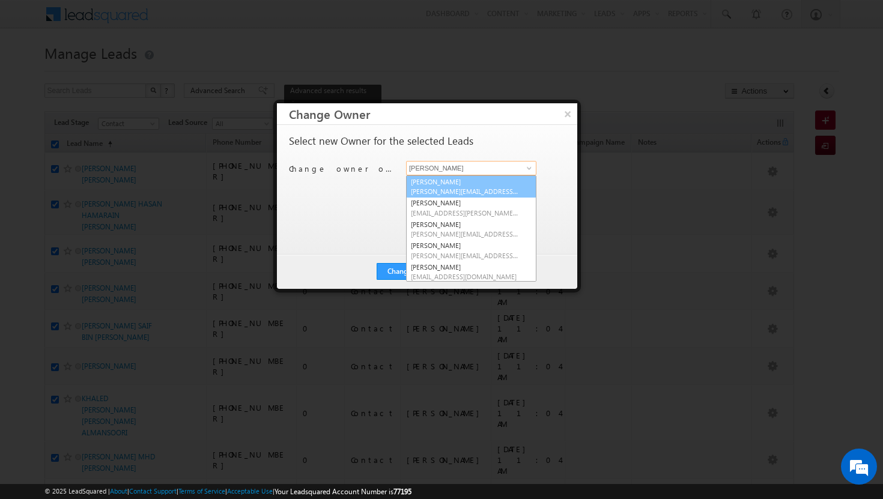
click at [490, 191] on span "[PERSON_NAME][EMAIL_ADDRESS][DOMAIN_NAME]" at bounding box center [465, 191] width 108 height 9
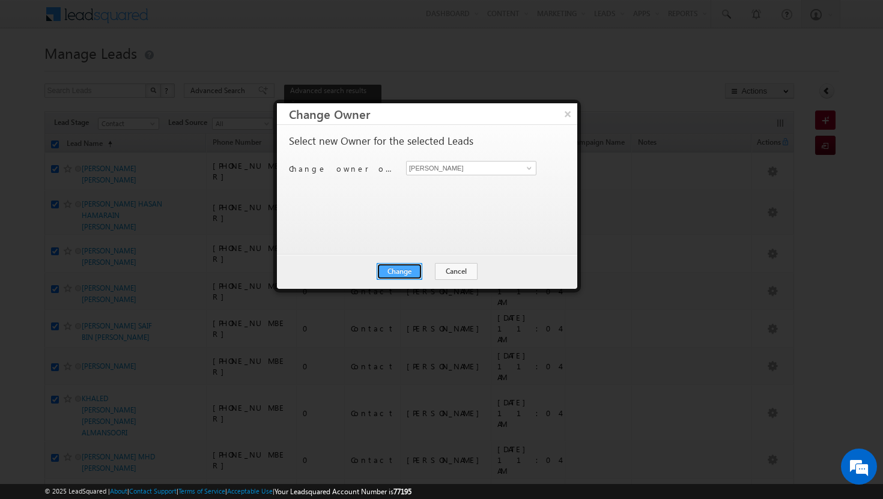
click at [410, 269] on button "Change" at bounding box center [400, 271] width 46 height 17
click at [433, 270] on button "Close" at bounding box center [429, 271] width 38 height 17
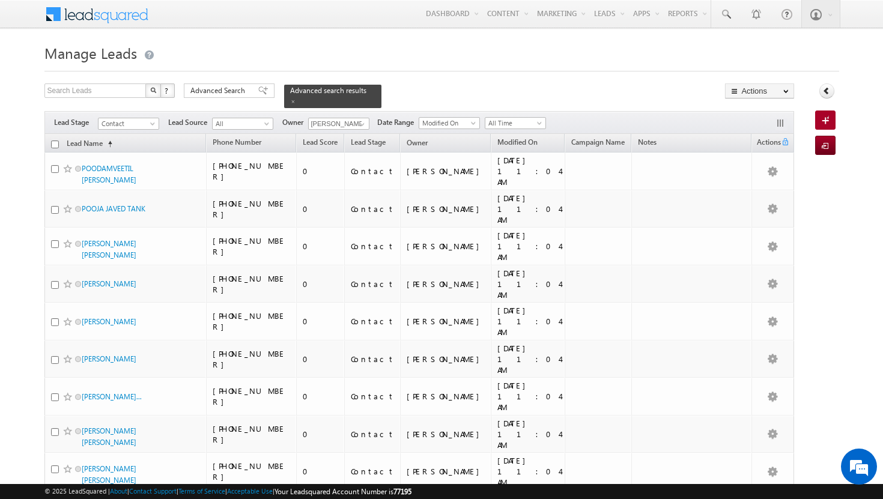
click at [53, 141] on input "checkbox" at bounding box center [55, 145] width 8 height 8
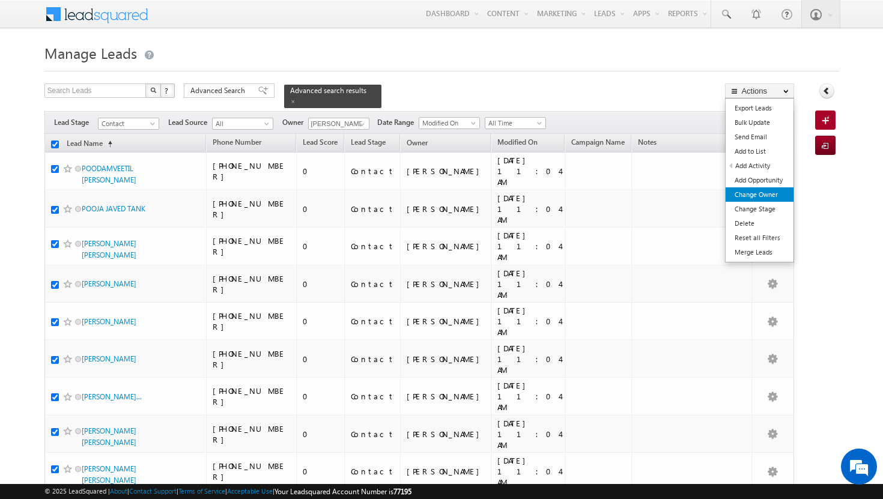
click at [763, 190] on link "Change Owner" at bounding box center [760, 195] width 68 height 14
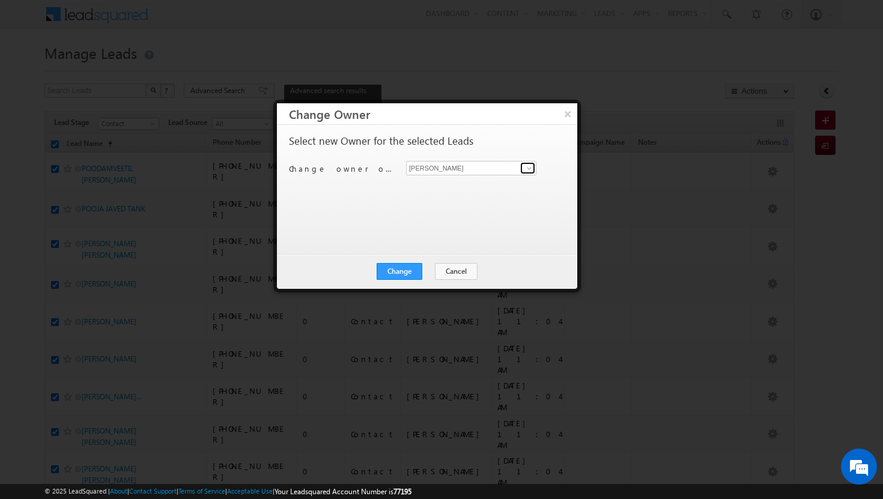
click at [531, 169] on span at bounding box center [530, 168] width 10 height 10
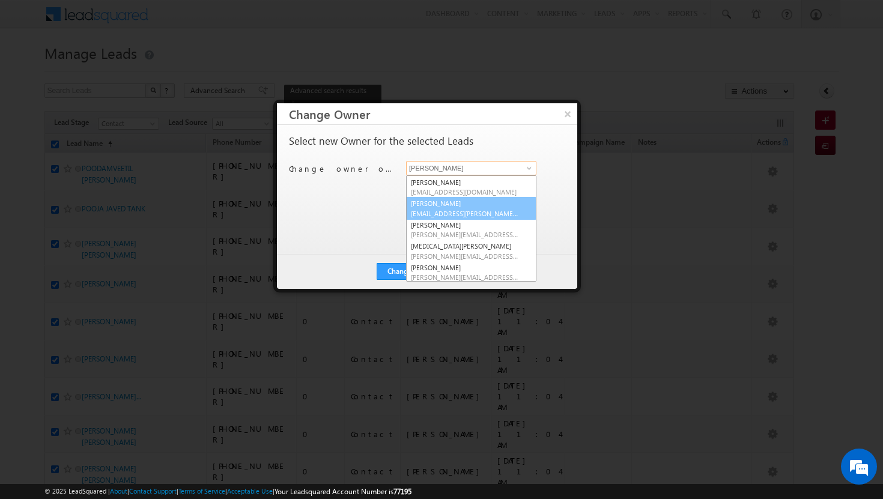
click at [466, 209] on span "[EMAIL_ADDRESS][PERSON_NAME][DOMAIN_NAME]" at bounding box center [465, 213] width 108 height 9
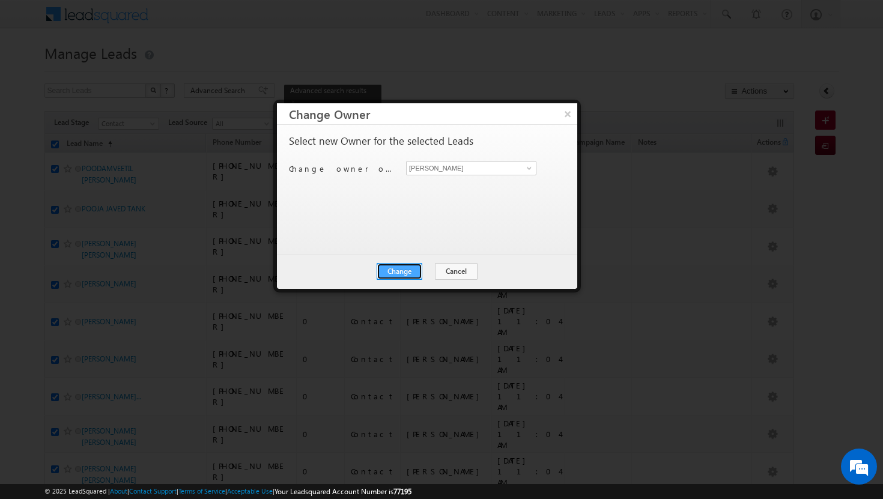
click at [409, 270] on button "Change" at bounding box center [400, 271] width 46 height 17
click at [426, 273] on button "Close" at bounding box center [429, 271] width 38 height 17
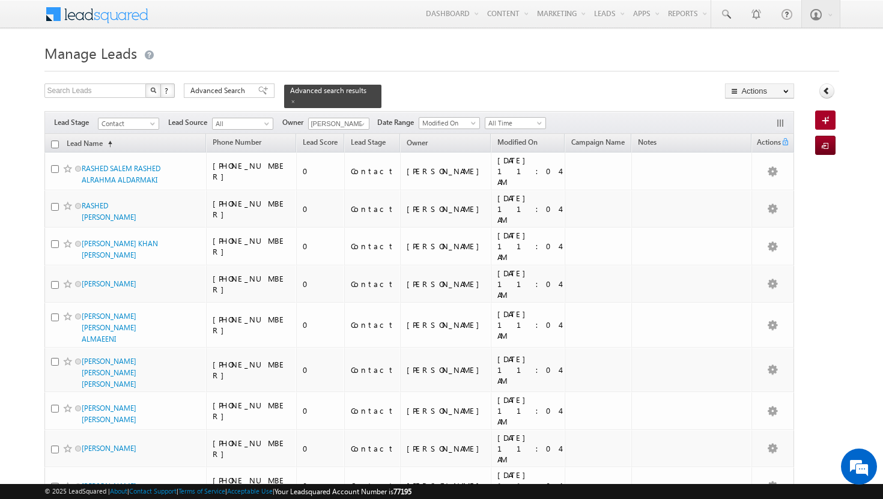
click at [54, 141] on input "checkbox" at bounding box center [55, 145] width 8 height 8
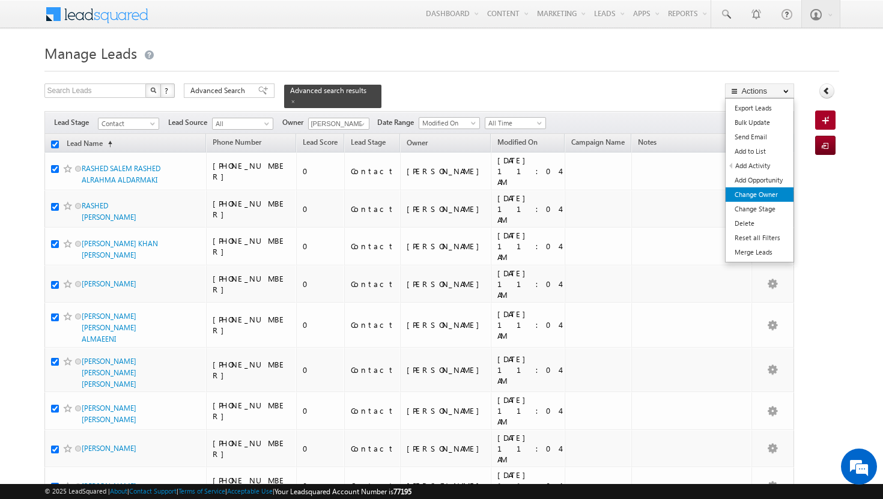
click at [773, 192] on link "Change Owner" at bounding box center [760, 195] width 68 height 14
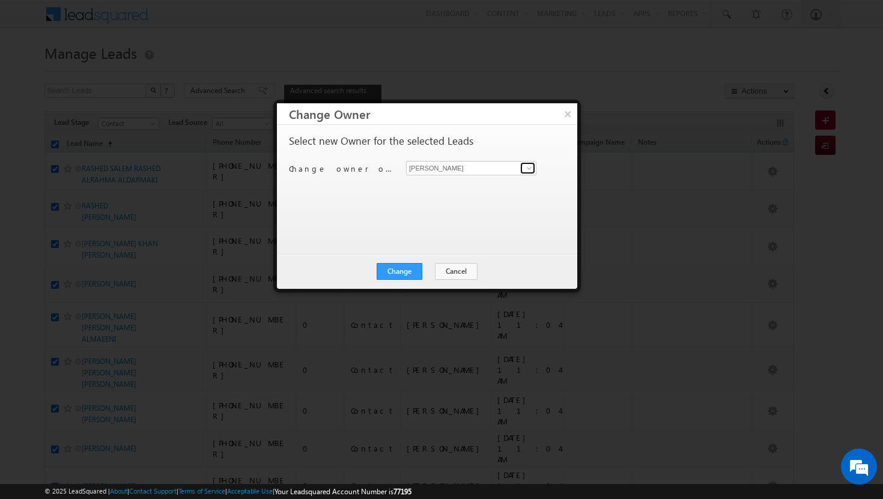
click at [532, 169] on span at bounding box center [530, 168] width 10 height 10
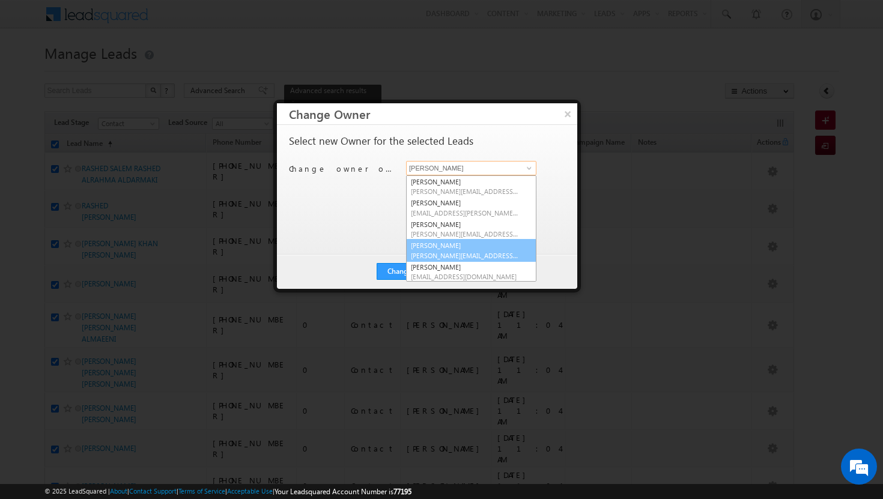
scroll to position [108, 0]
click at [460, 249] on span "[PERSON_NAME][EMAIL_ADDRESS][DOMAIN_NAME]" at bounding box center [465, 253] width 108 height 9
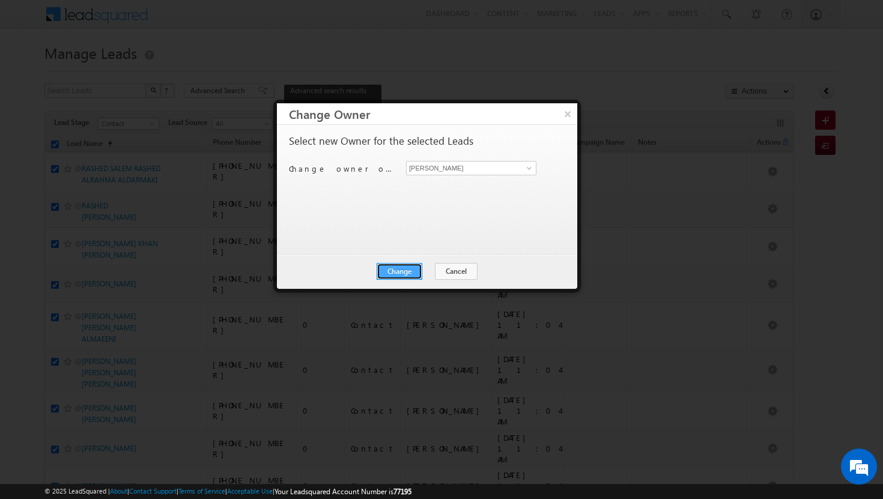
click at [398, 276] on button "Change" at bounding box center [400, 271] width 46 height 17
click at [422, 271] on button "Close" at bounding box center [429, 271] width 38 height 17
